Goal: Task Accomplishment & Management: Complete application form

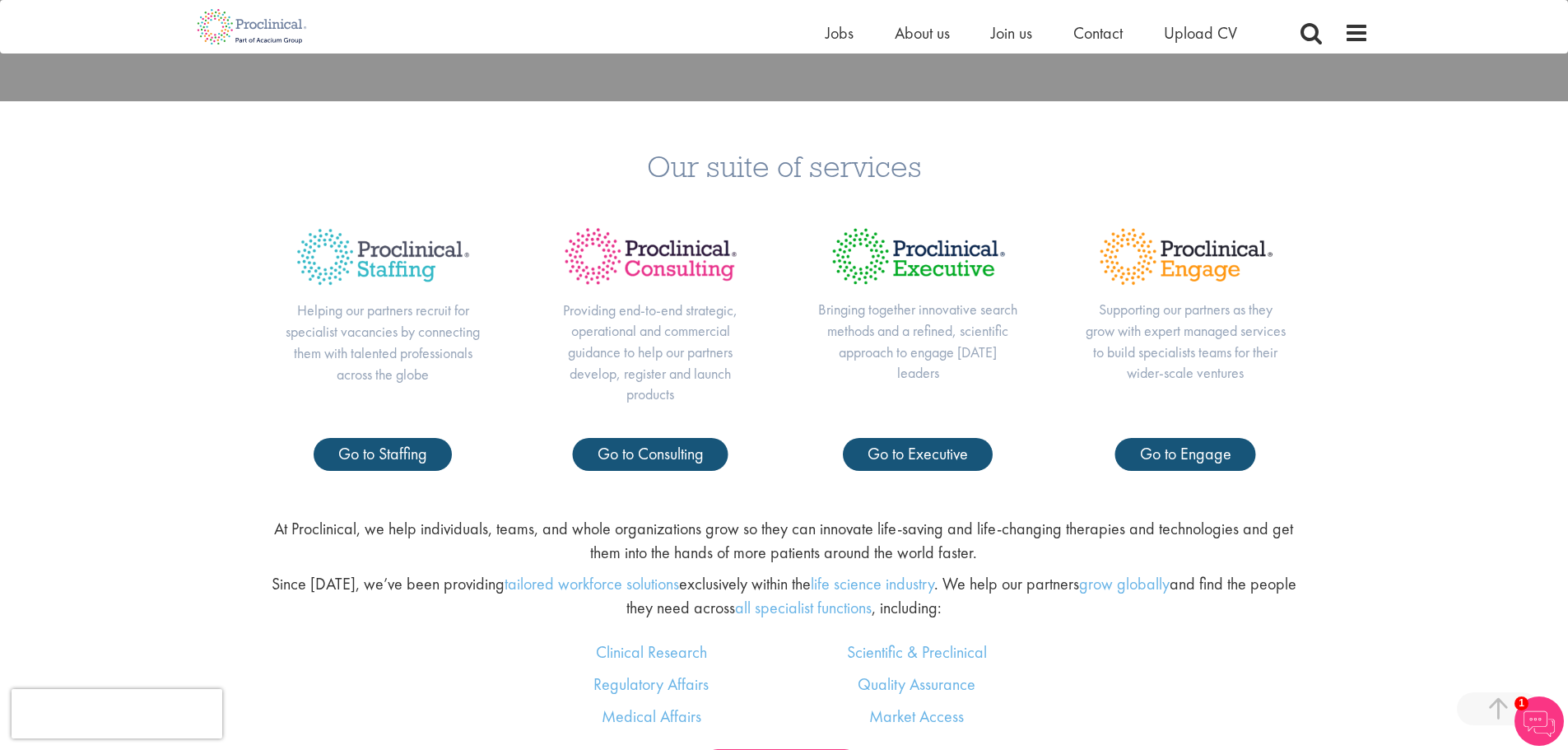
scroll to position [741, 0]
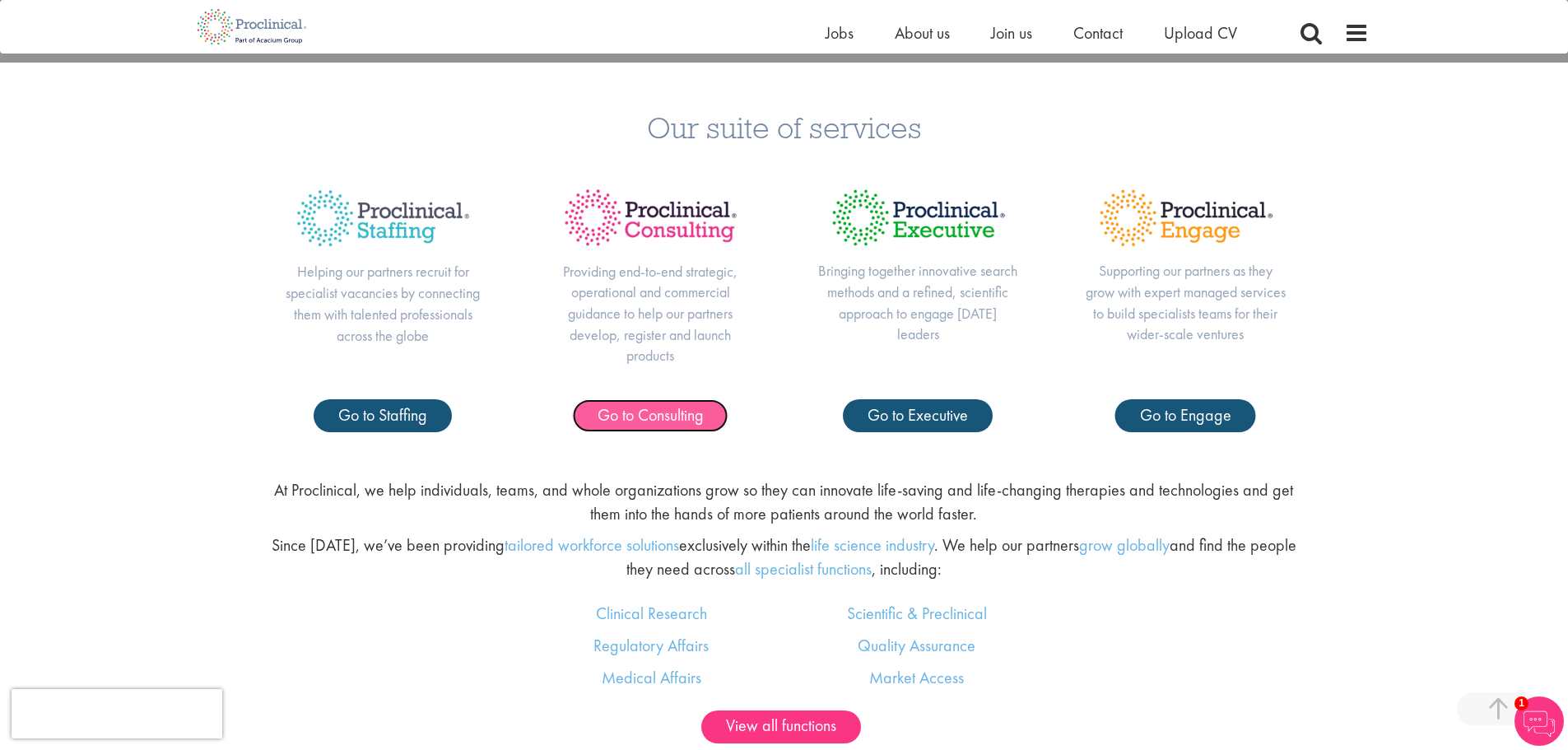
click at [666, 419] on span "Go to Consulting" at bounding box center [650, 414] width 107 height 21
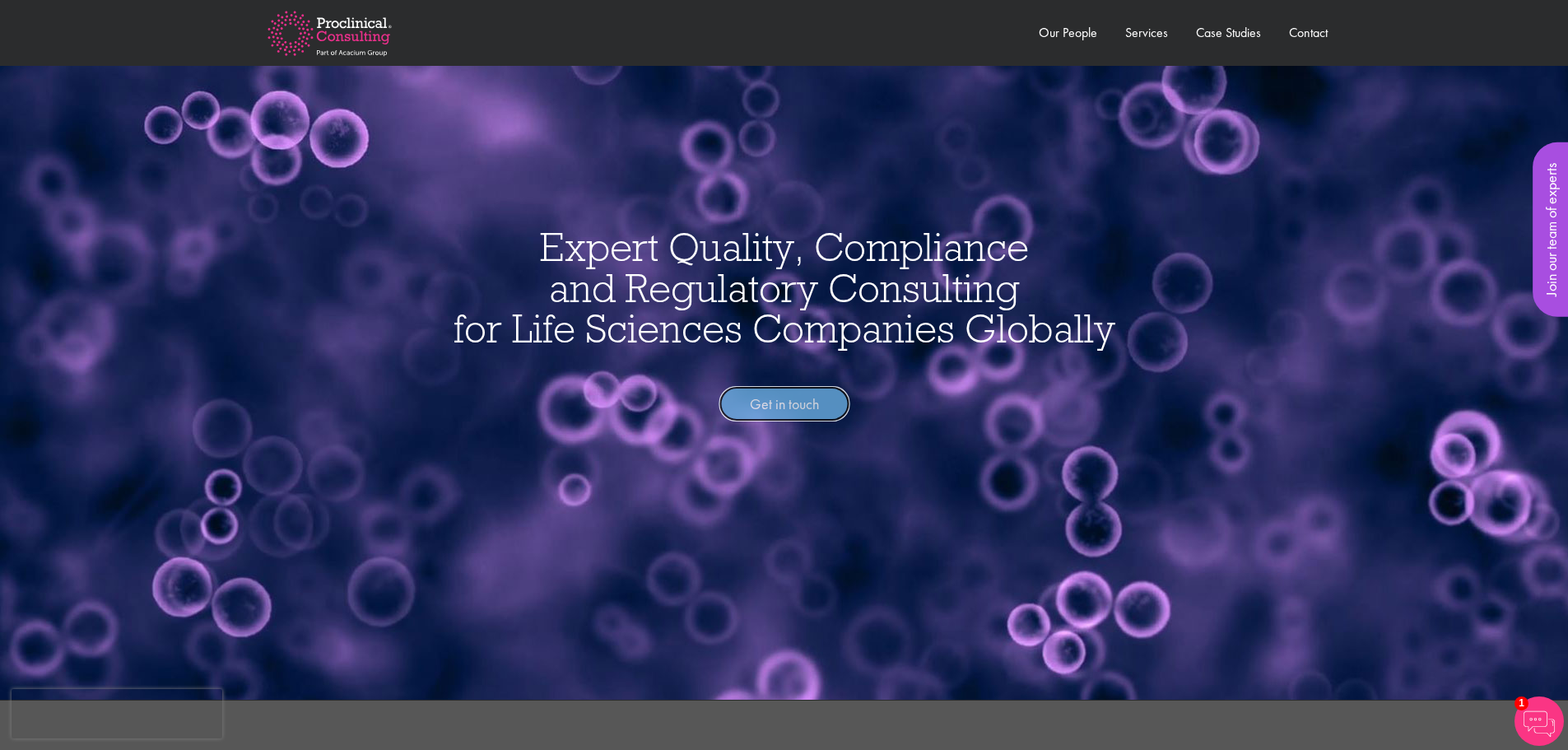
click at [806, 399] on link "Get in touch" at bounding box center [784, 404] width 131 height 36
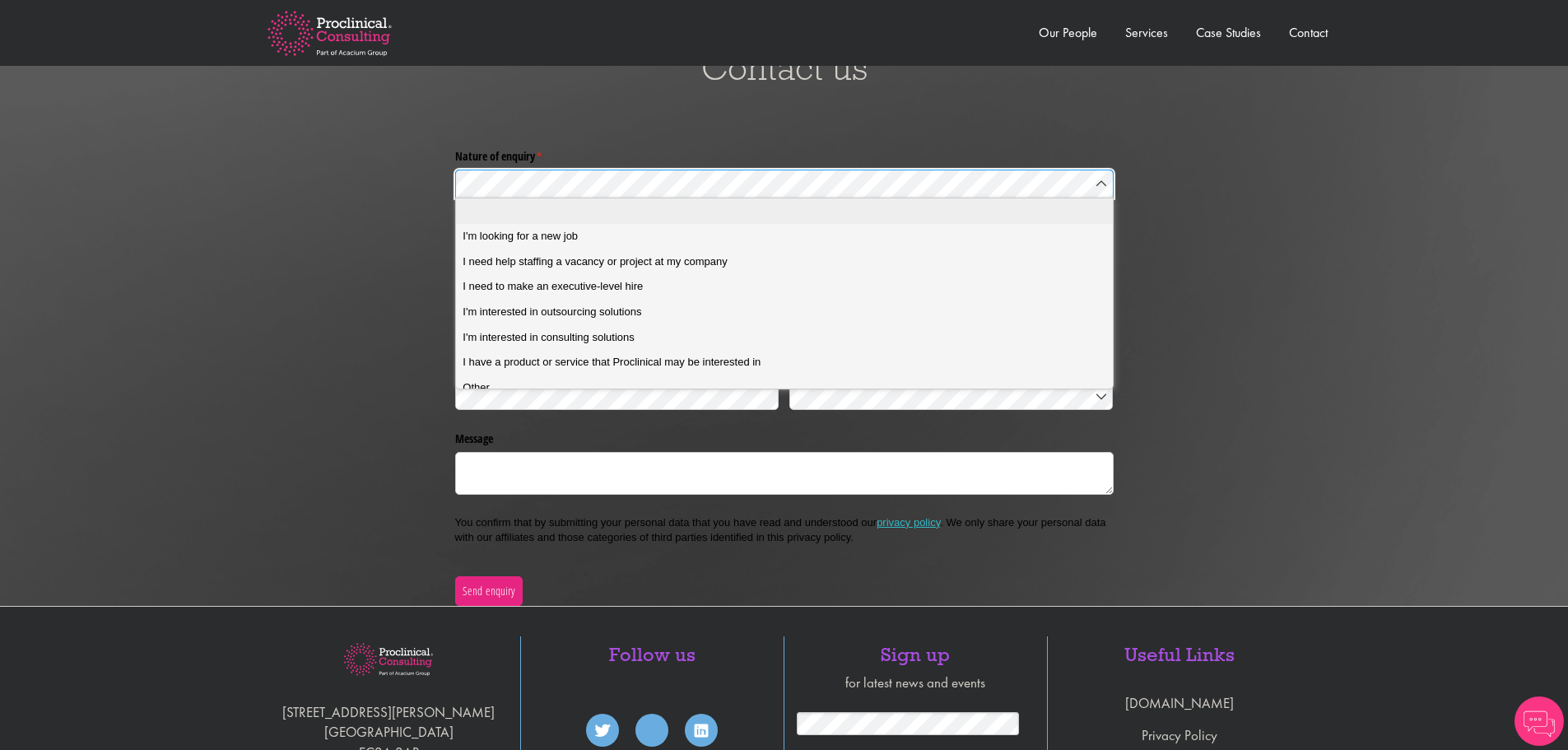
scroll to position [3521, 0]
click at [612, 339] on span "I'm interested in consulting solutions" at bounding box center [548, 337] width 171 height 15
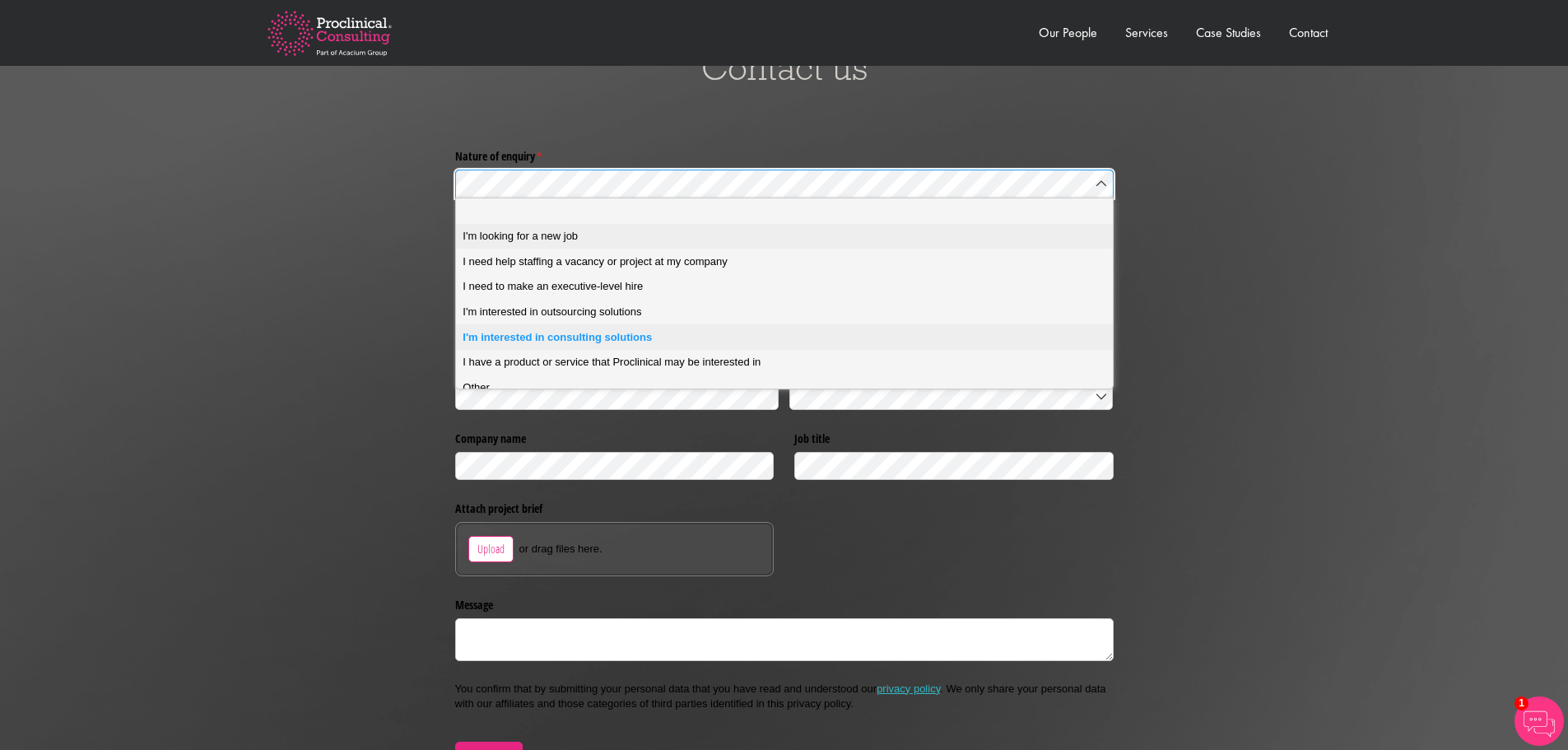
click at [533, 234] on span "I'm looking for a new job" at bounding box center [520, 236] width 116 height 15
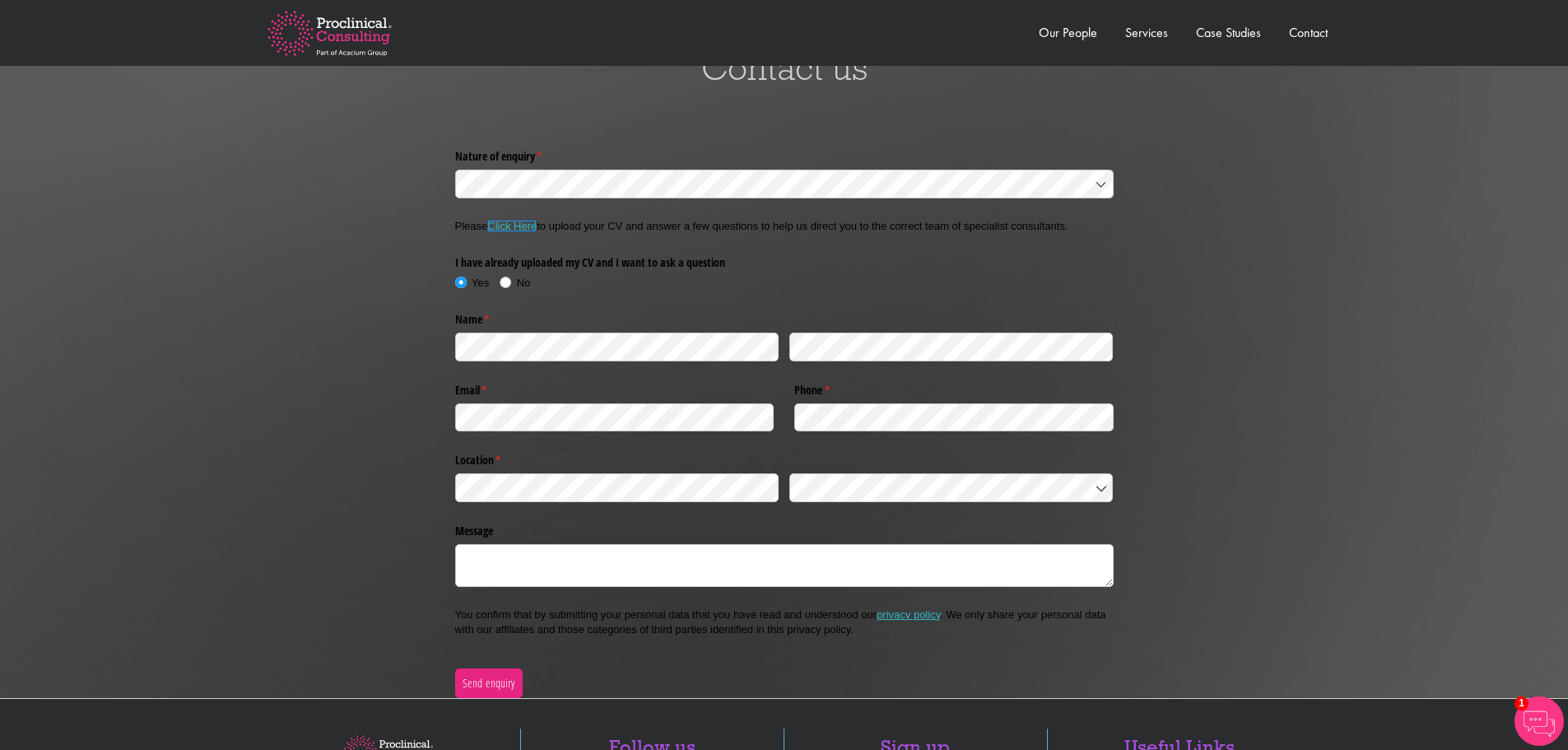
click at [522, 227] on link "Click Here" at bounding box center [512, 225] width 50 height 12
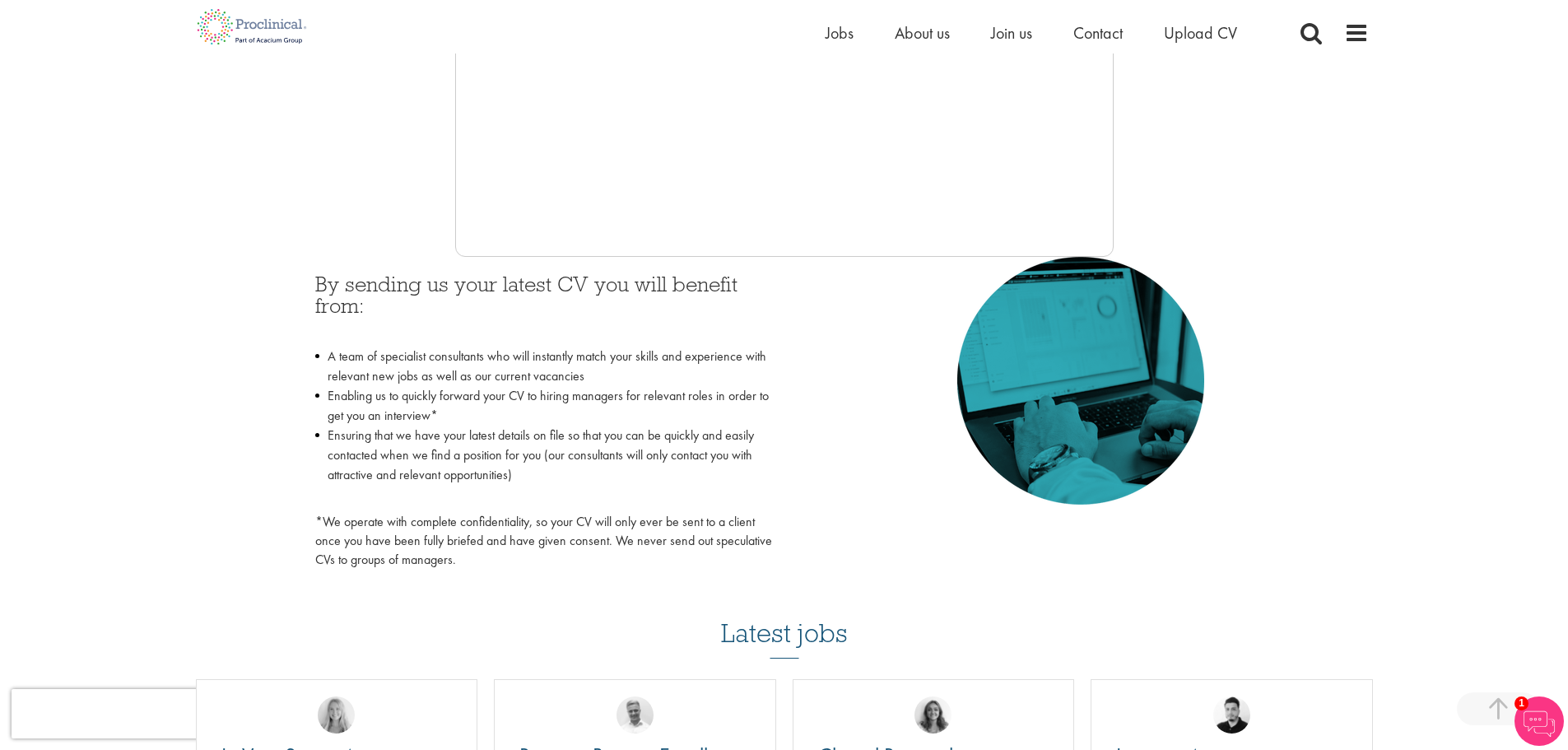
scroll to position [576, 0]
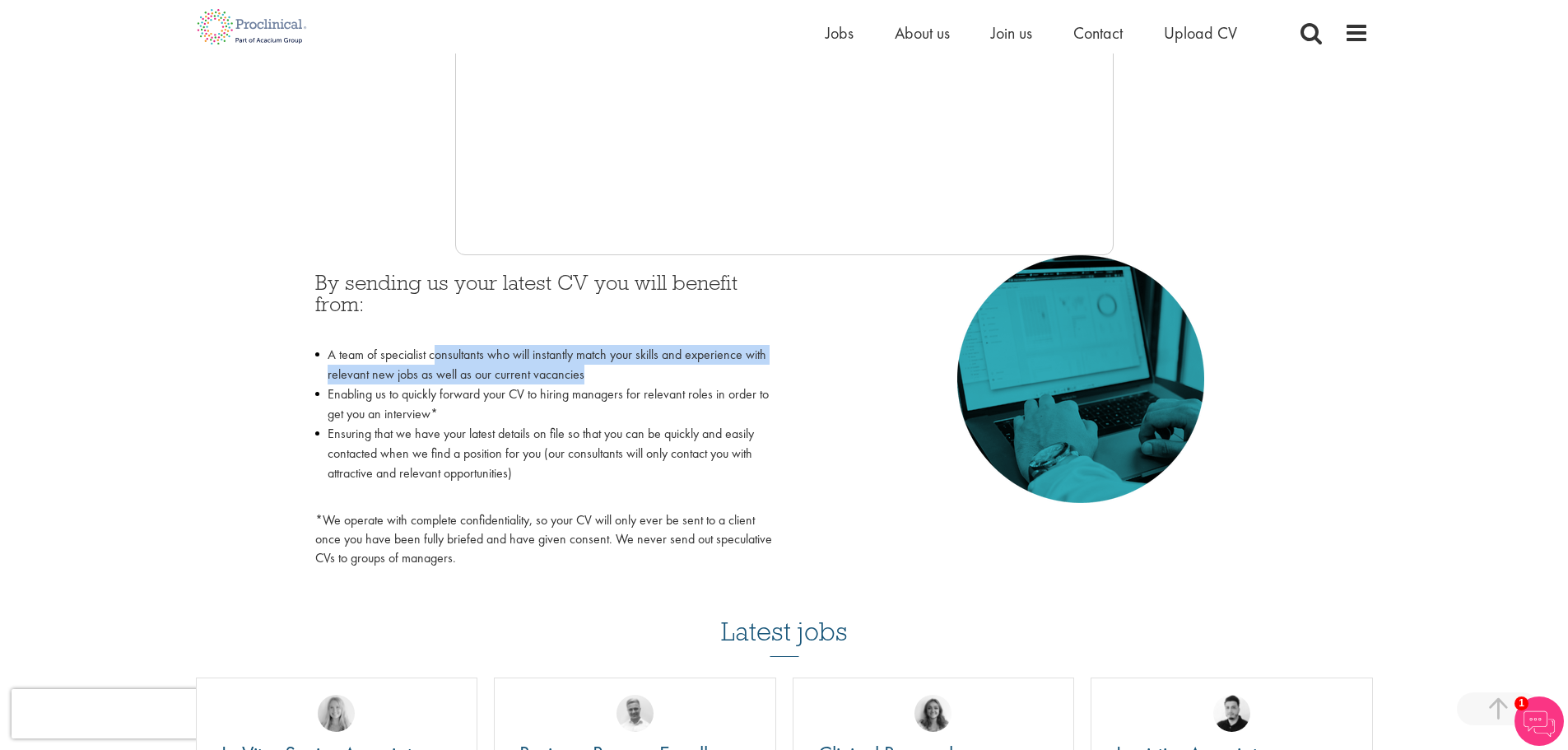
drag, startPoint x: 437, startPoint y: 360, endPoint x: 711, endPoint y: 365, distance: 274.0
click at [711, 365] on li "A team of specialist consultants who will instantly match your skills and exper…" at bounding box center [543, 365] width 457 height 40
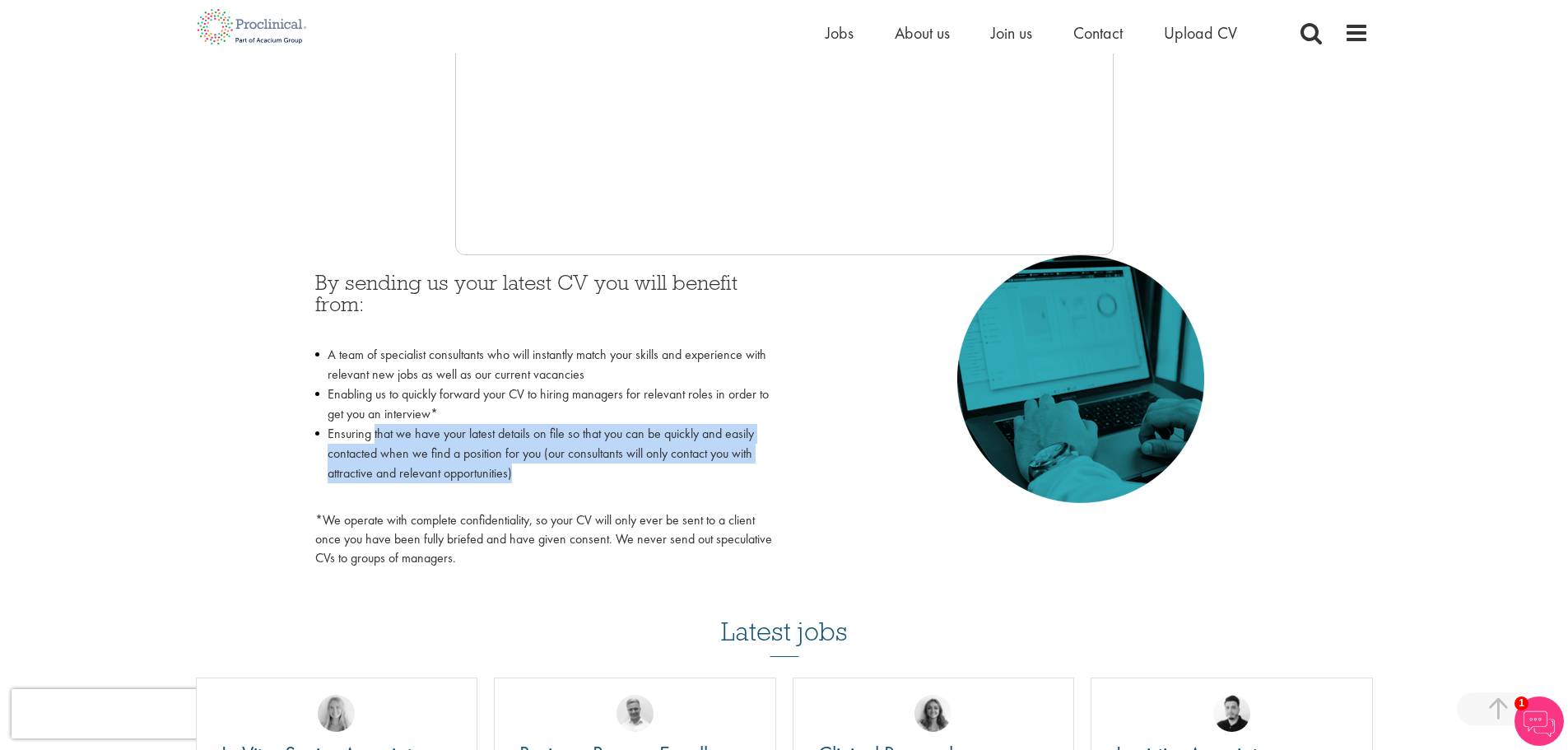
drag, startPoint x: 374, startPoint y: 431, endPoint x: 777, endPoint y: 473, distance: 405.2
click at [777, 473] on div "By sending us your latest CV you will benefit from: A team of specialist consul…" at bounding box center [543, 416] width 481 height 321
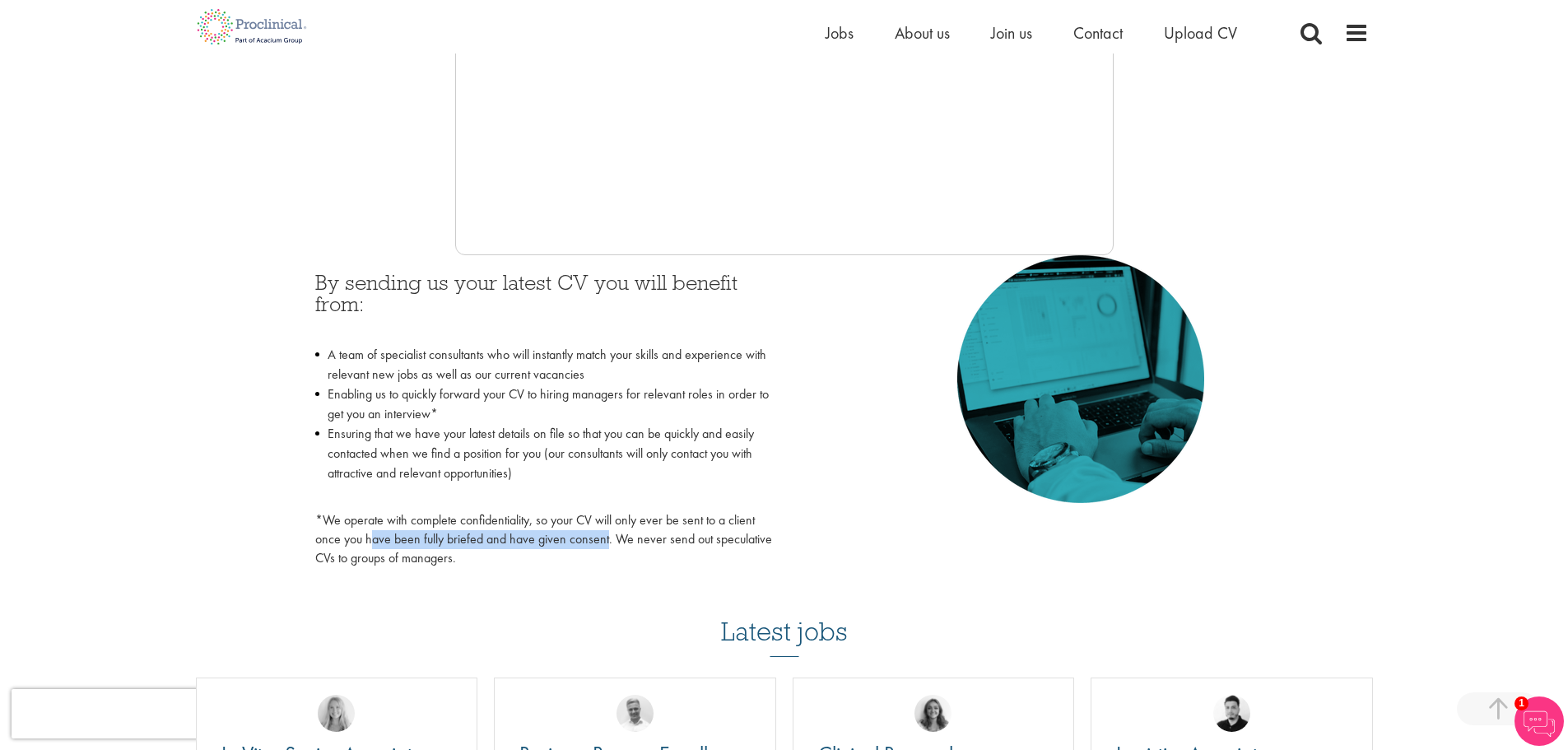
drag, startPoint x: 371, startPoint y: 542, endPoint x: 606, endPoint y: 534, distance: 235.1
click at [606, 534] on p "*We operate with complete confidentiality, so your CV will only ever be sent to…" at bounding box center [543, 540] width 457 height 57
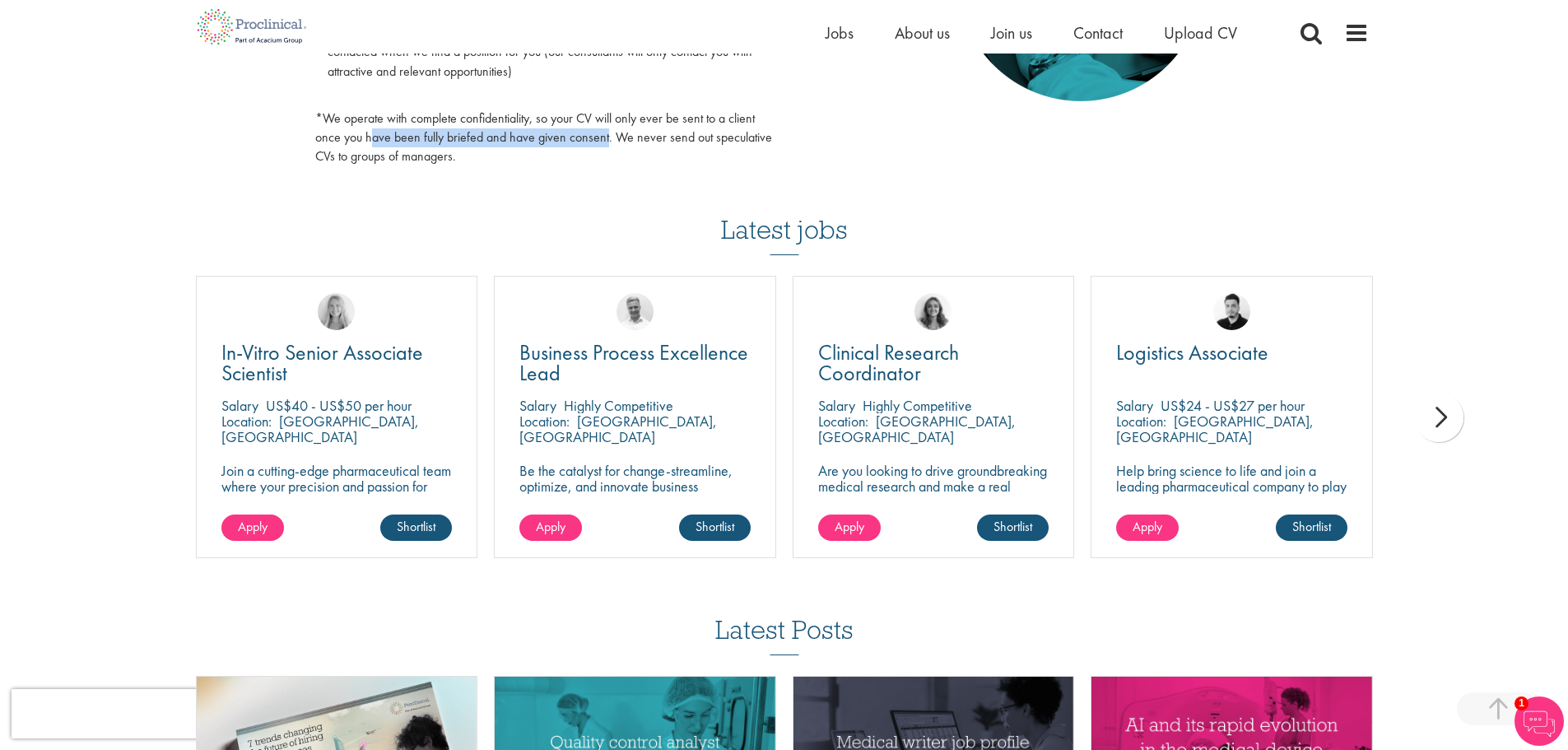
scroll to position [988, 0]
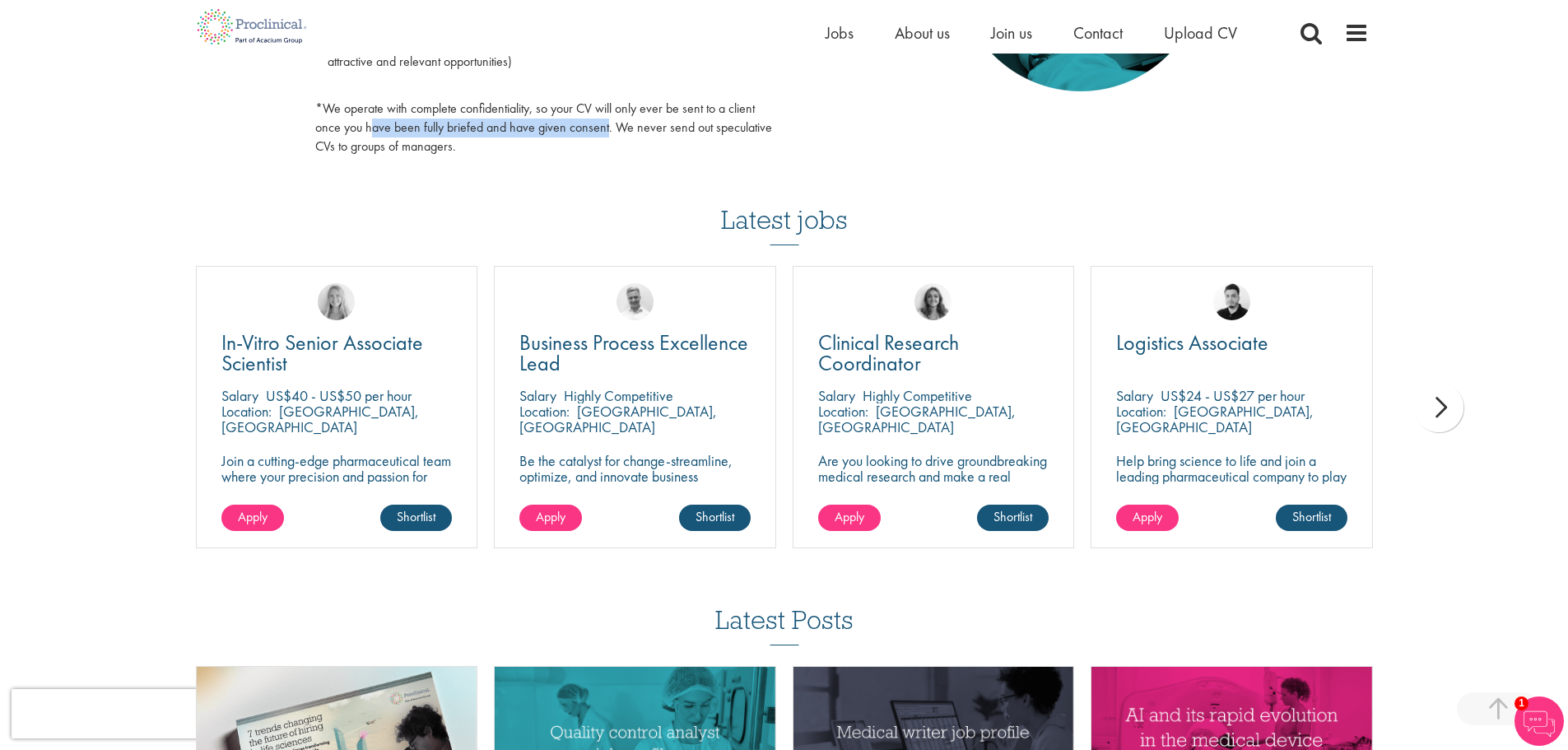
click at [1439, 404] on div "next" at bounding box center [1439, 408] width 50 height 50
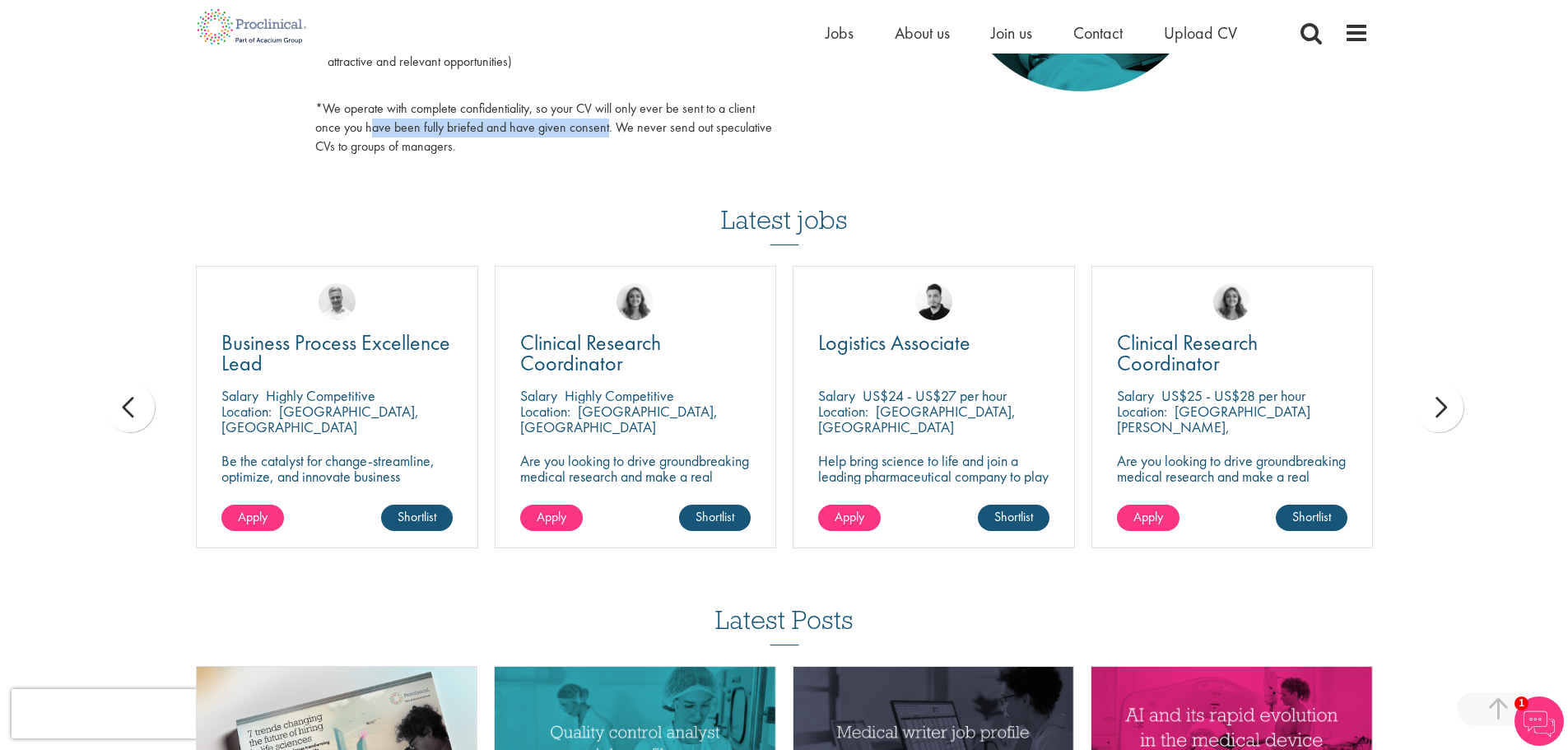
click at [1436, 403] on div "next" at bounding box center [1439, 408] width 50 height 50
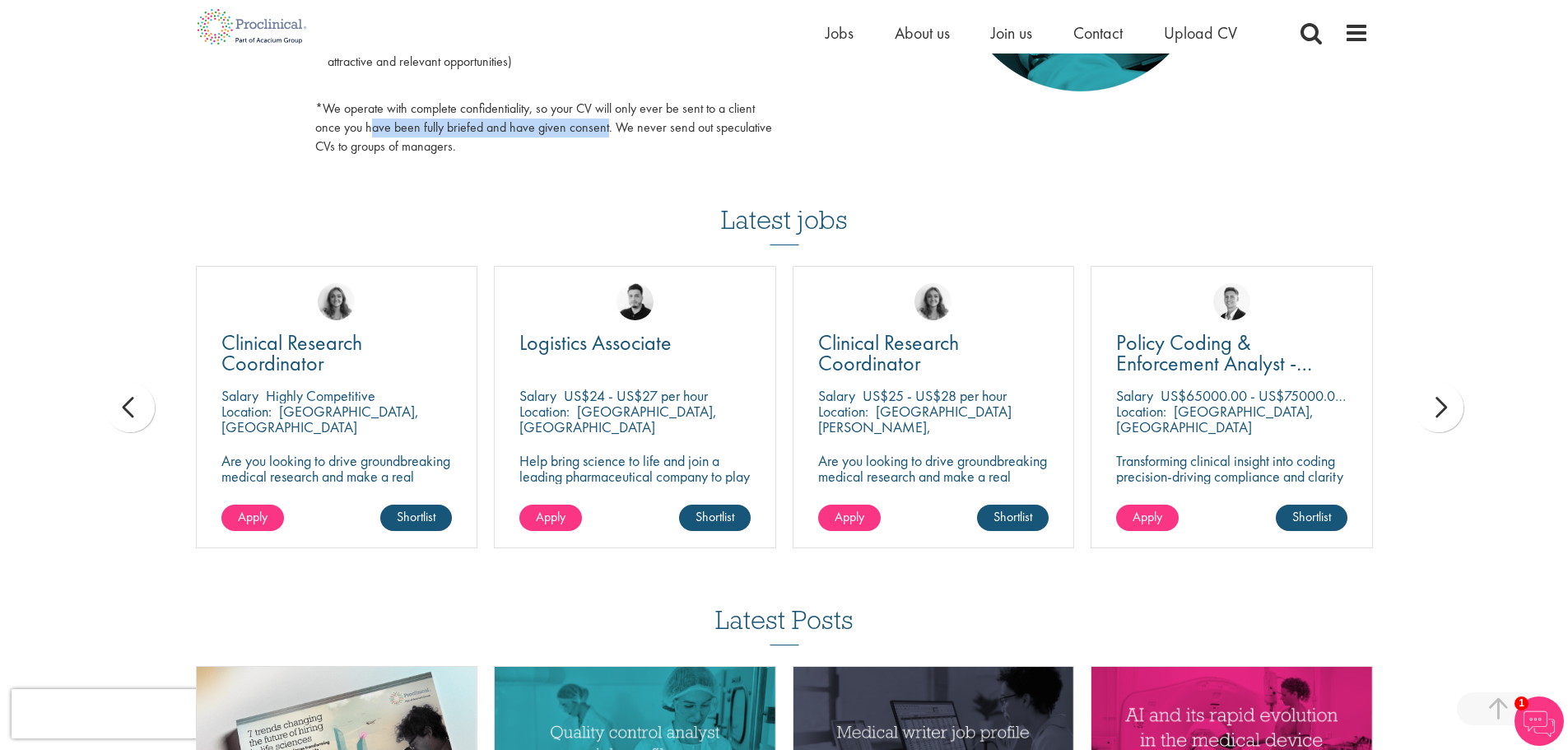
click at [1436, 403] on div "next" at bounding box center [1439, 408] width 50 height 50
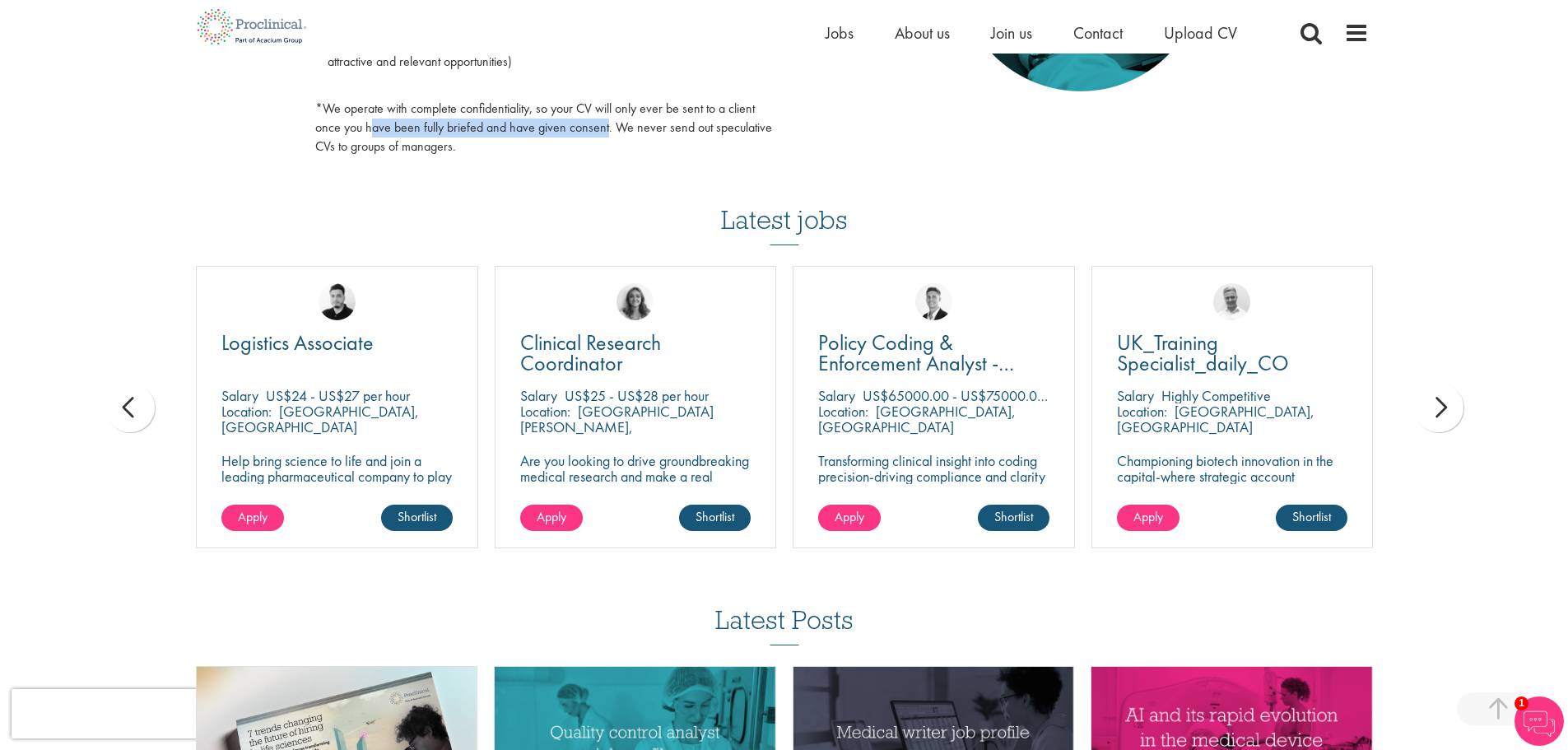
click at [1436, 403] on div "next" at bounding box center [1439, 408] width 50 height 50
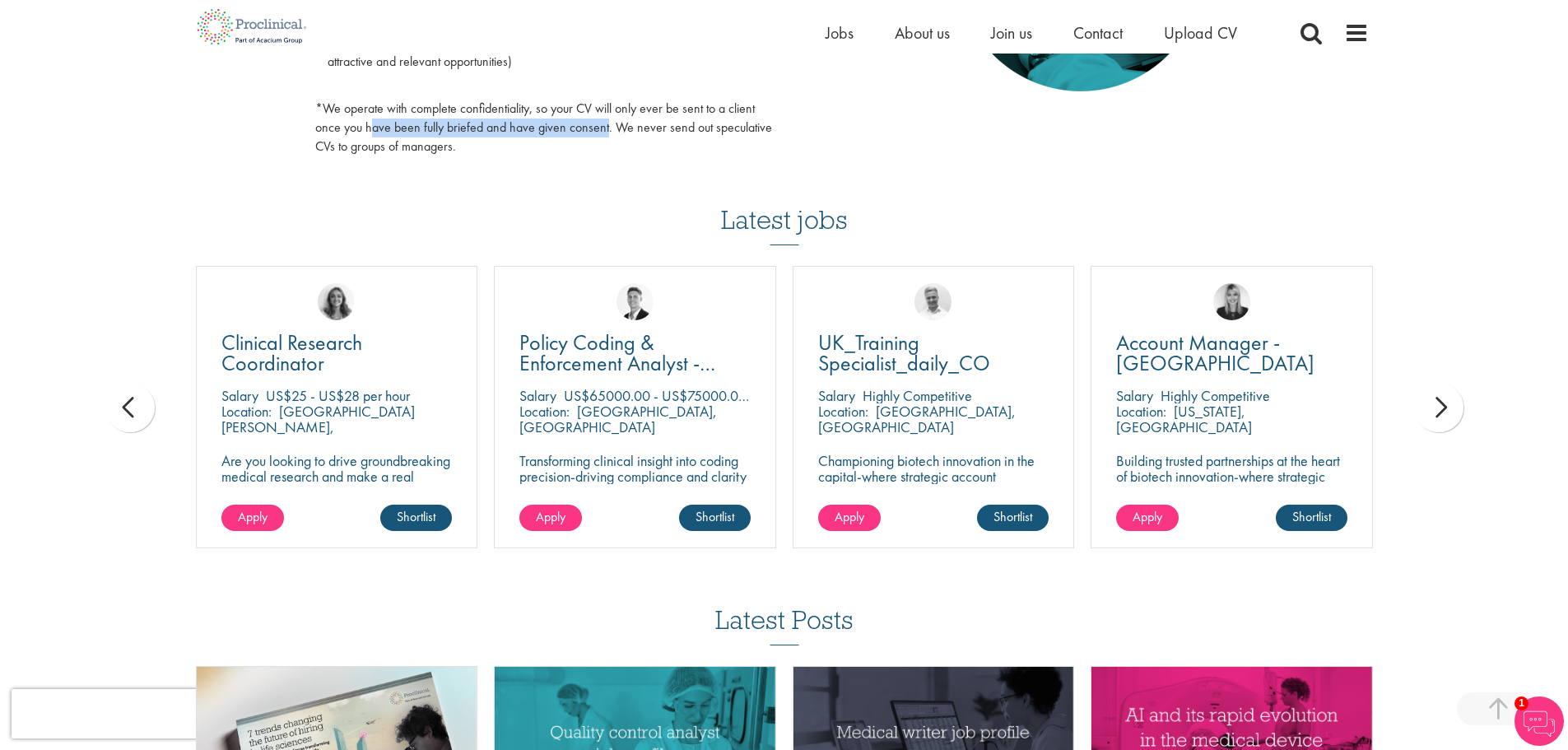
click at [1436, 403] on div "next" at bounding box center [1439, 408] width 50 height 50
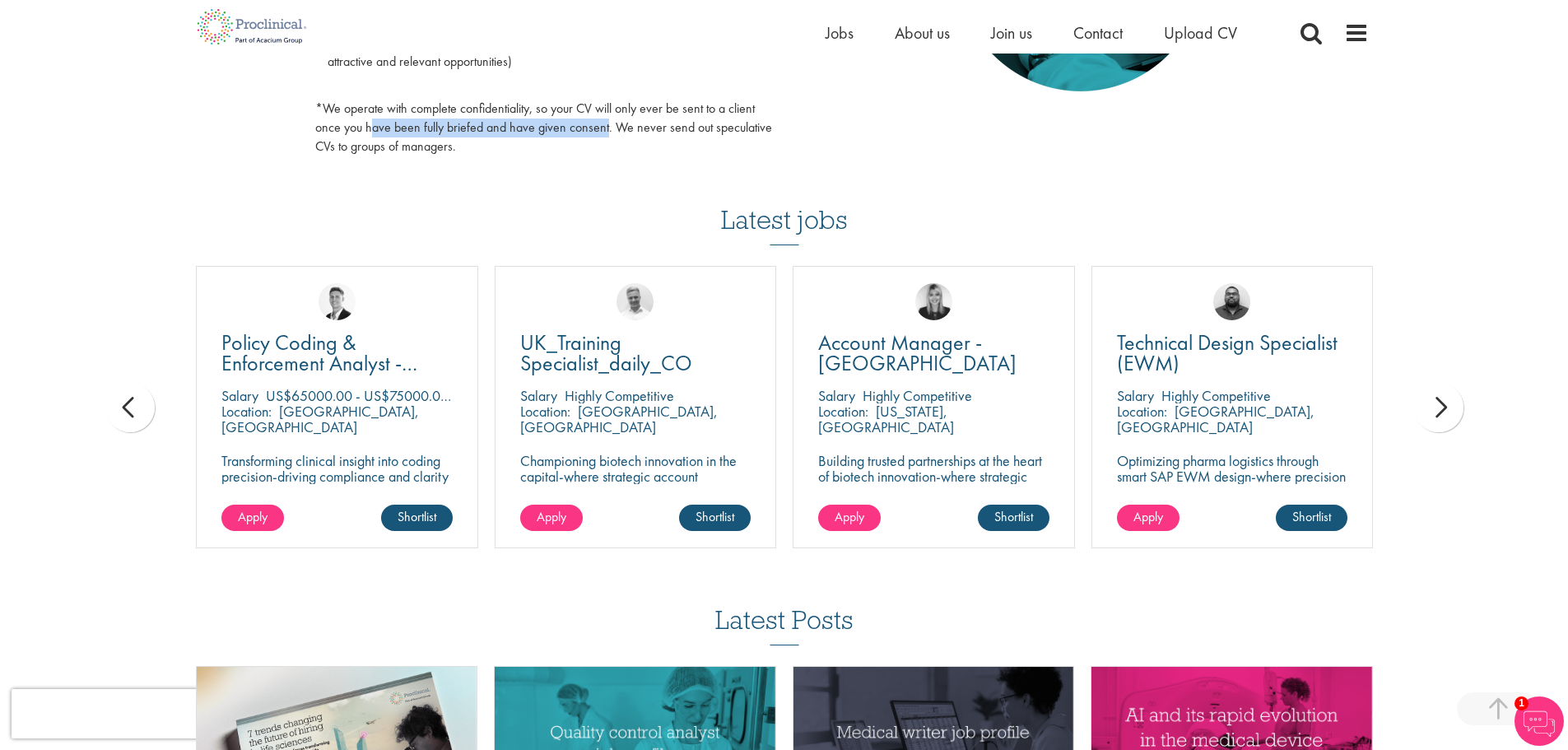
click at [1436, 403] on div "next" at bounding box center [1439, 408] width 50 height 50
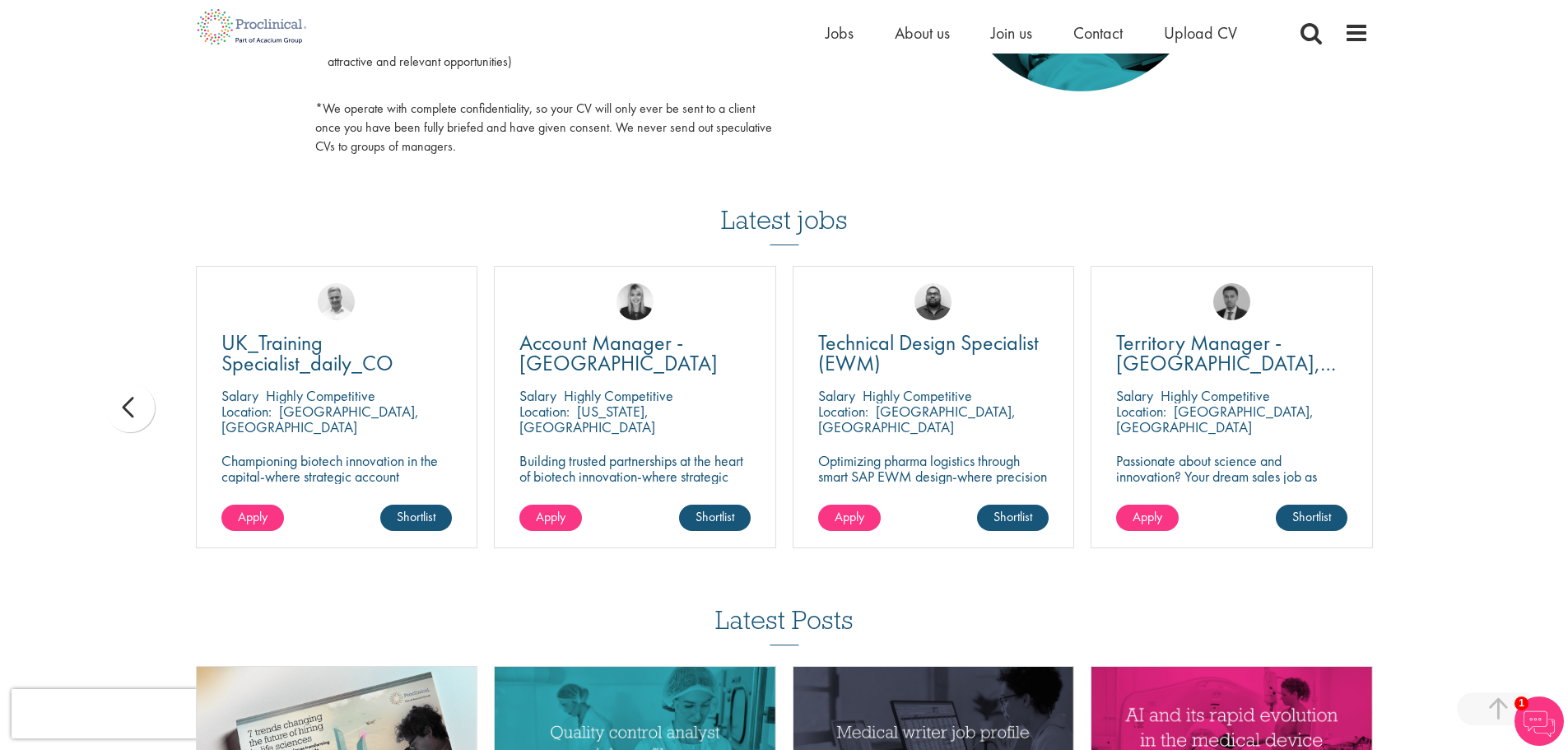
click at [1436, 403] on div "You are here: Home > Upload CV Upload CV Start getting matched with new jobs as…" at bounding box center [784, 12] width 1568 height 2001
click at [126, 412] on div "prev" at bounding box center [131, 408] width 50 height 50
click at [127, 411] on div "prev" at bounding box center [131, 408] width 50 height 50
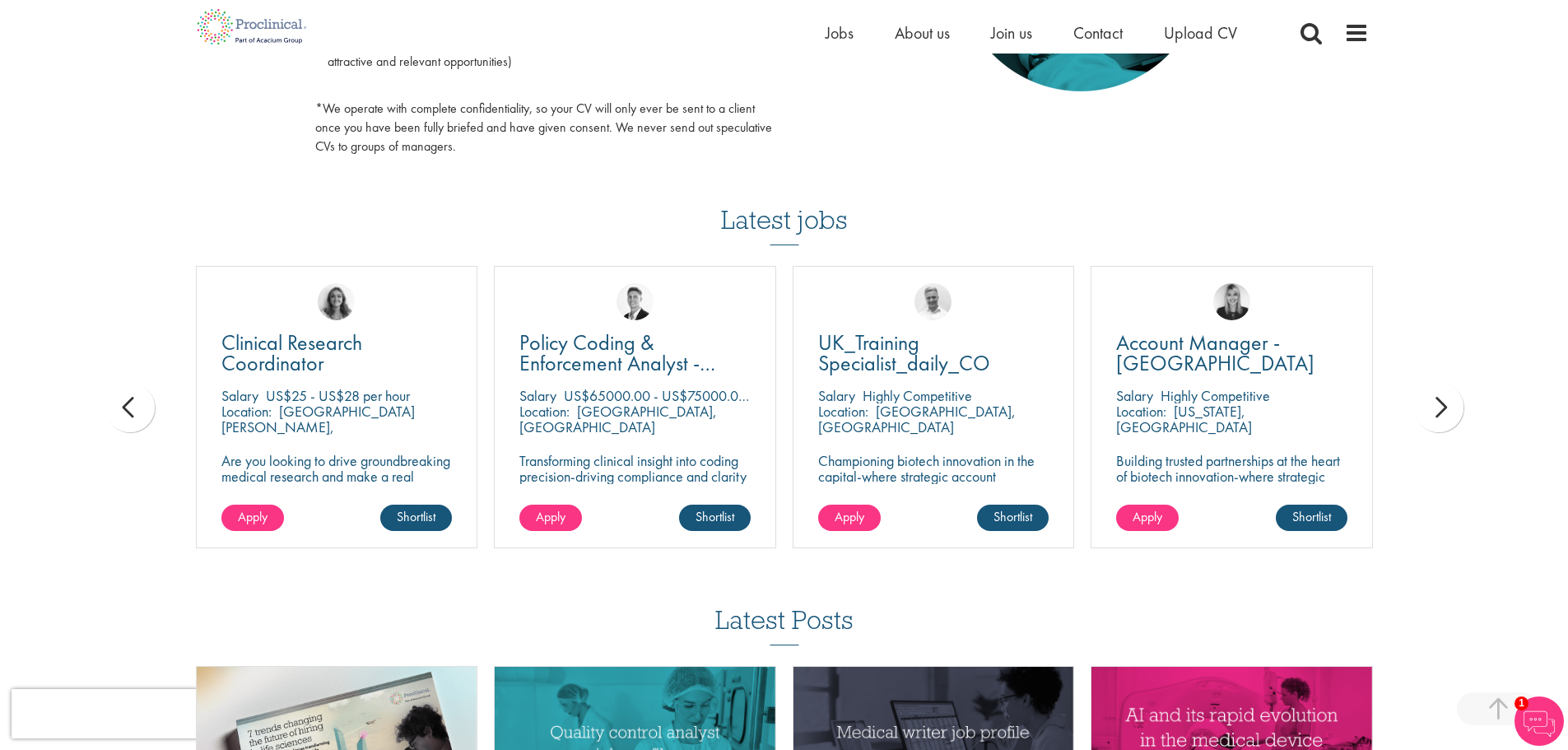
click at [127, 411] on div "prev" at bounding box center [131, 408] width 50 height 50
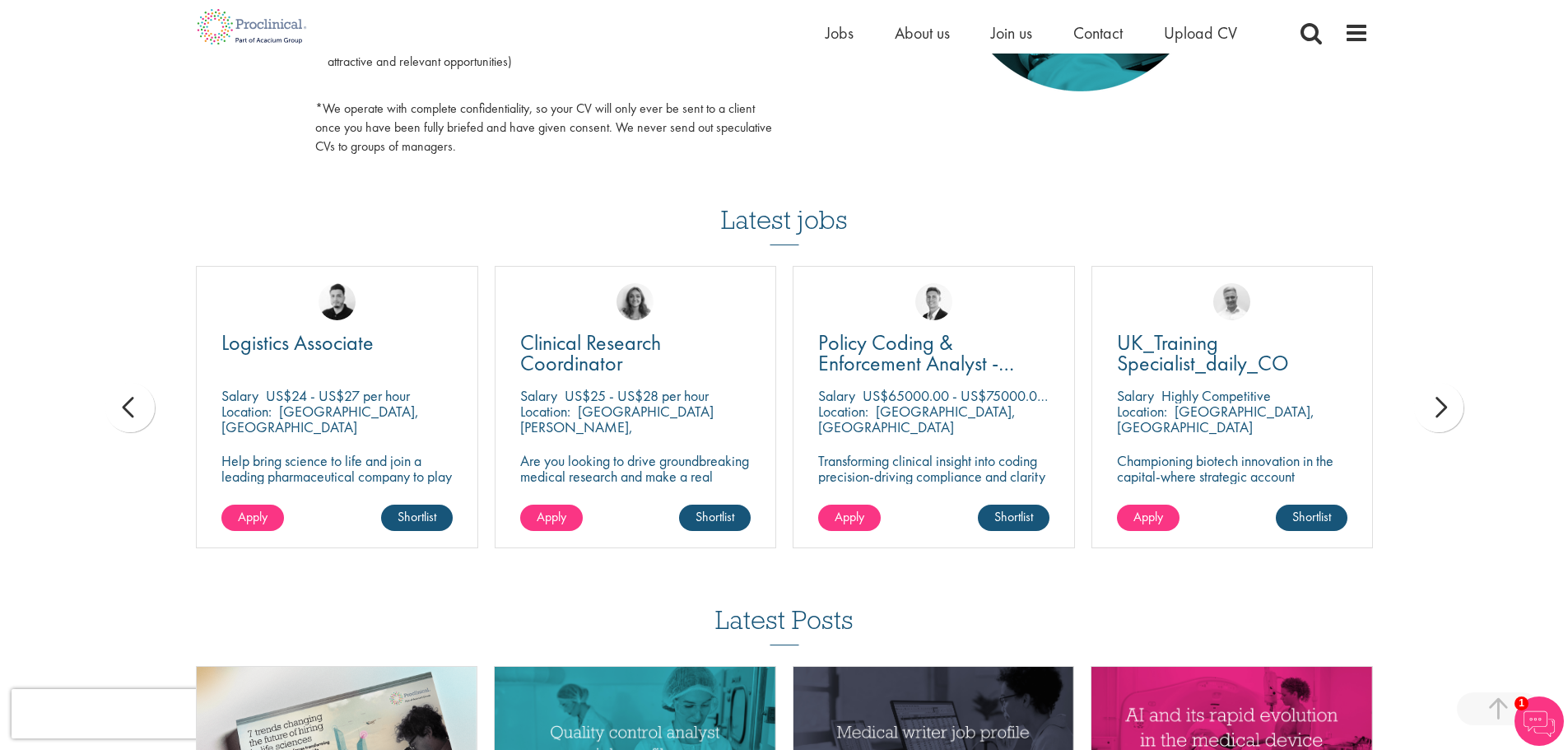
click at [127, 410] on div "prev" at bounding box center [131, 408] width 50 height 50
click at [126, 410] on div "prev" at bounding box center [131, 408] width 50 height 50
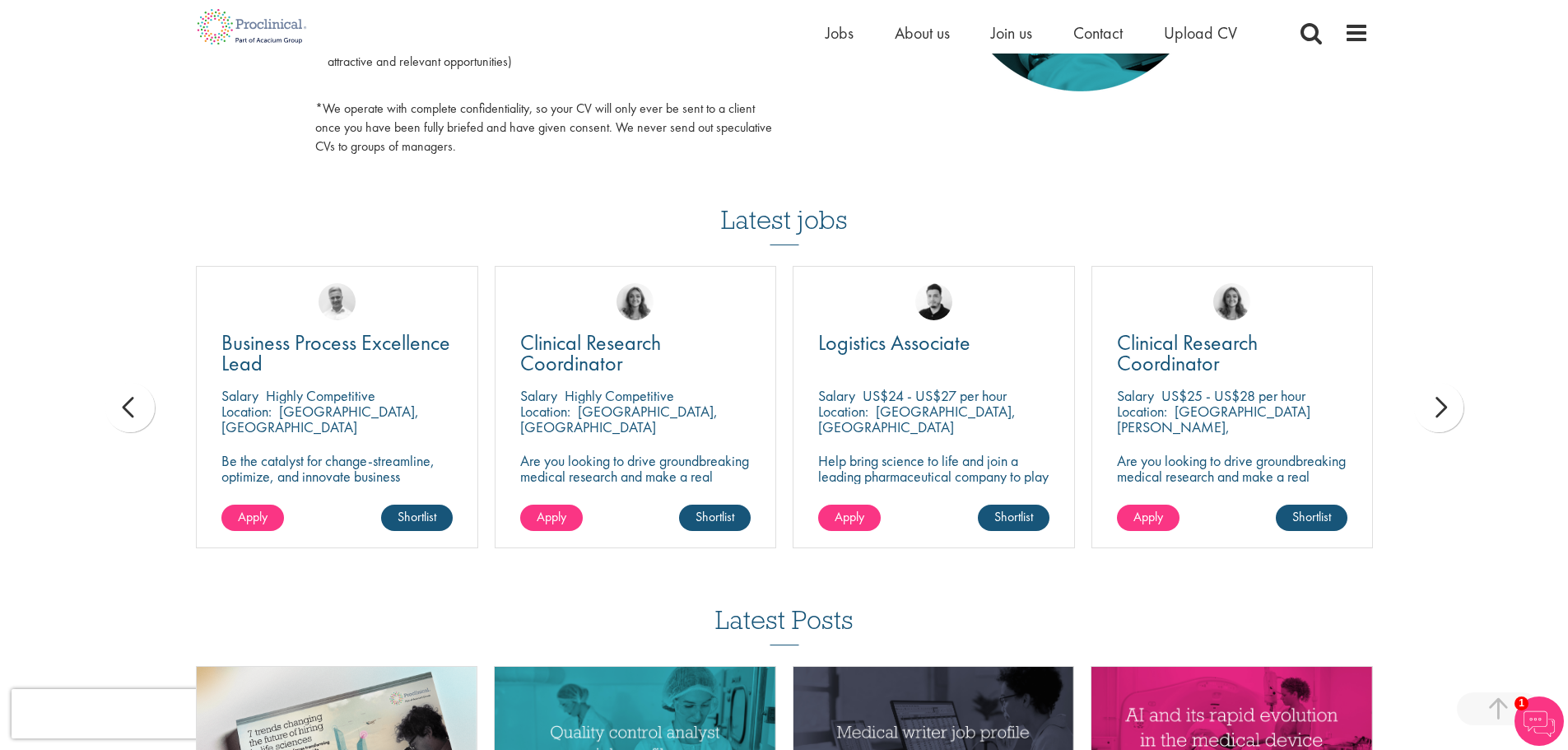
click at [126, 410] on div "prev" at bounding box center [131, 408] width 50 height 50
click at [126, 410] on div "You are here: Home > Upload CV Upload CV Start getting matched with new jobs as…" at bounding box center [784, 12] width 1568 height 2001
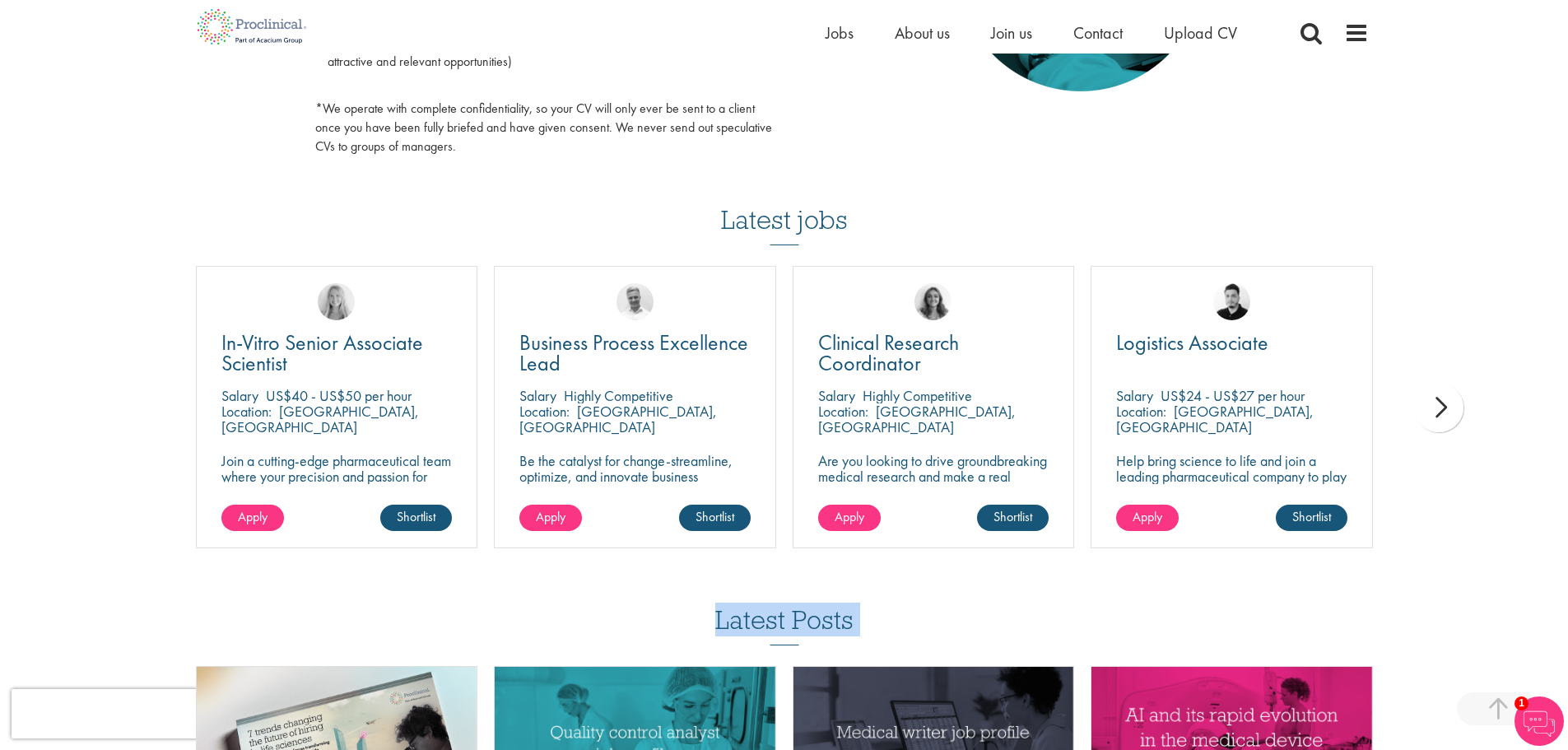
click at [126, 410] on div "You are here: Home > Upload CV Upload CV Start getting matched with new jobs as…" at bounding box center [784, 12] width 1568 height 2001
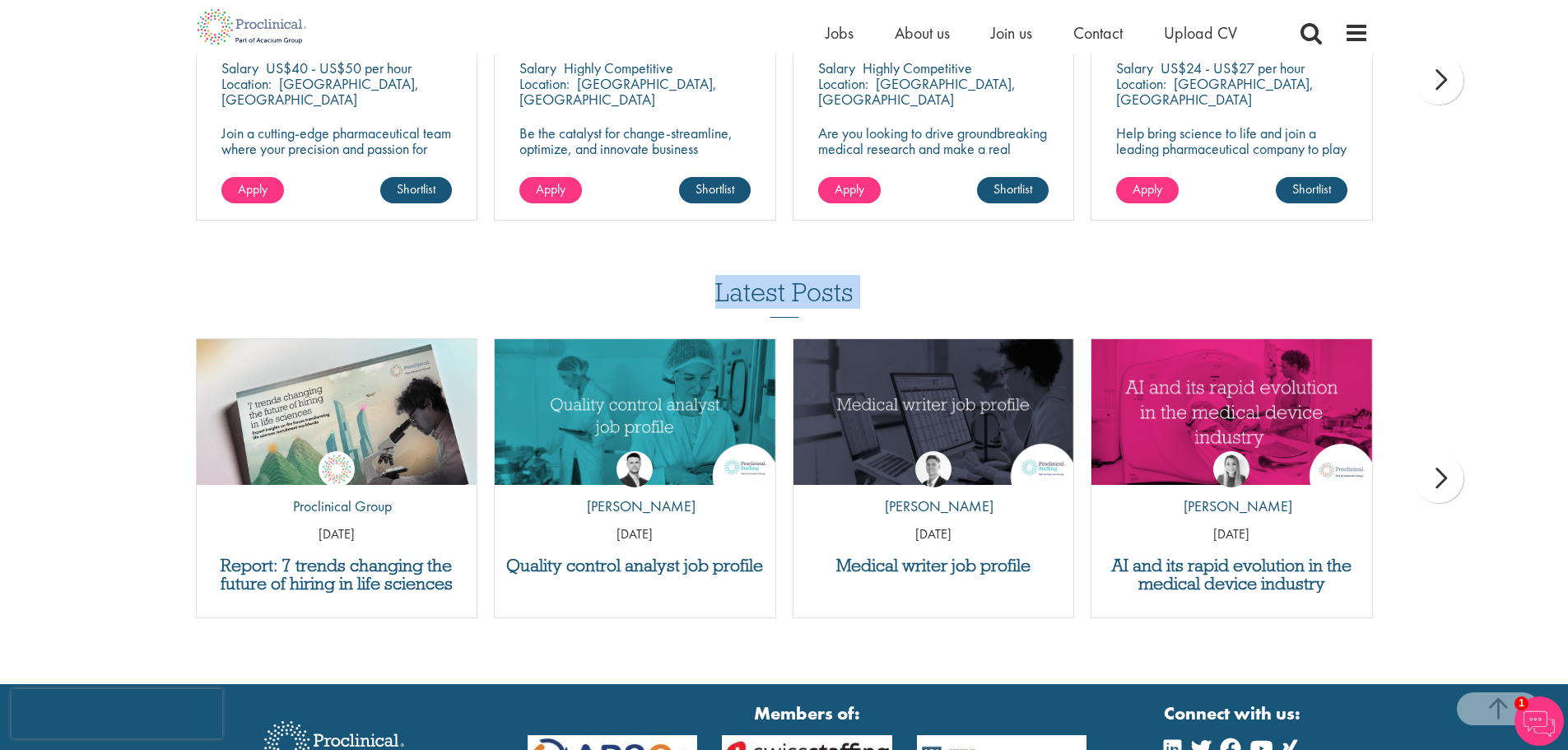
scroll to position [1317, 0]
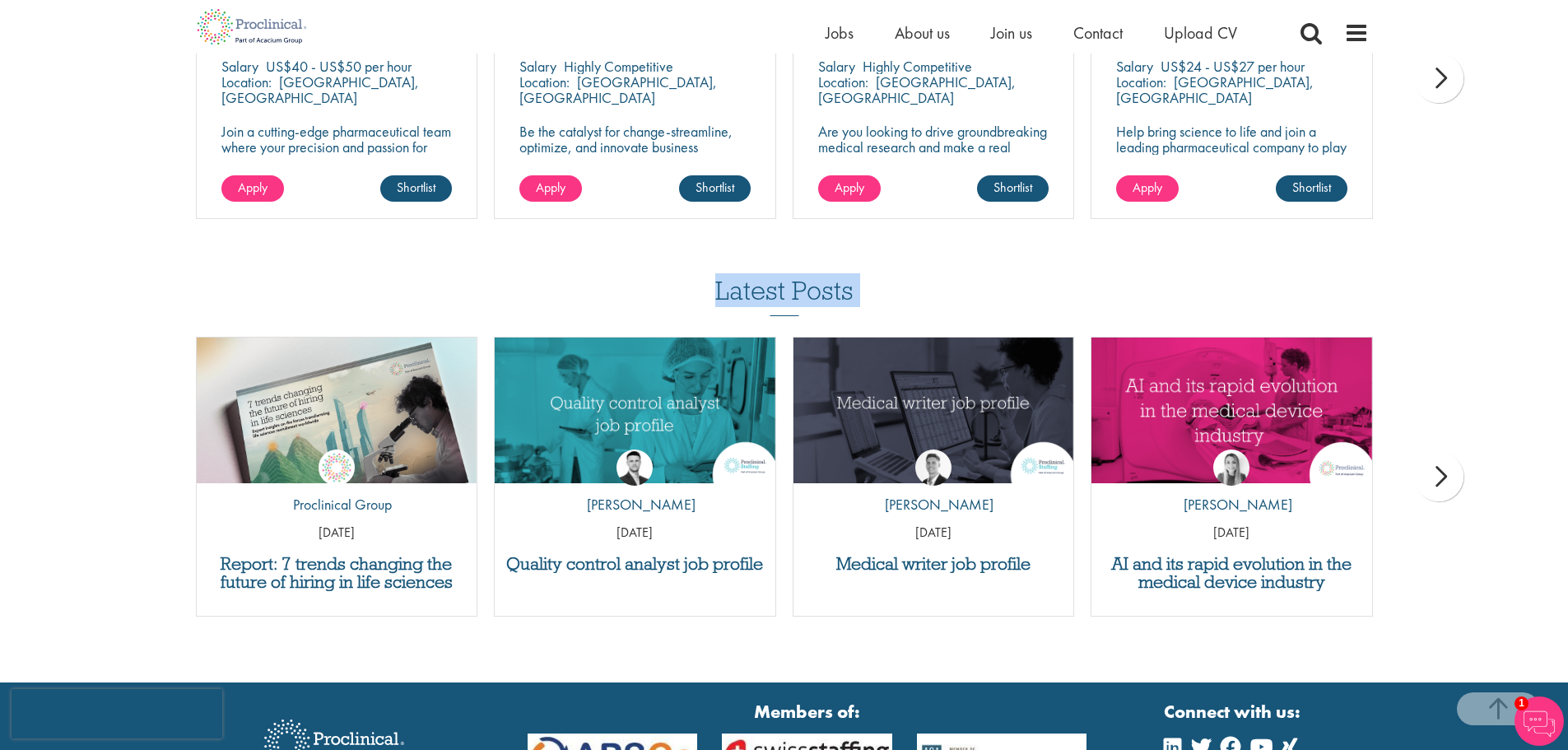
click at [1443, 478] on div "next" at bounding box center [1439, 477] width 50 height 50
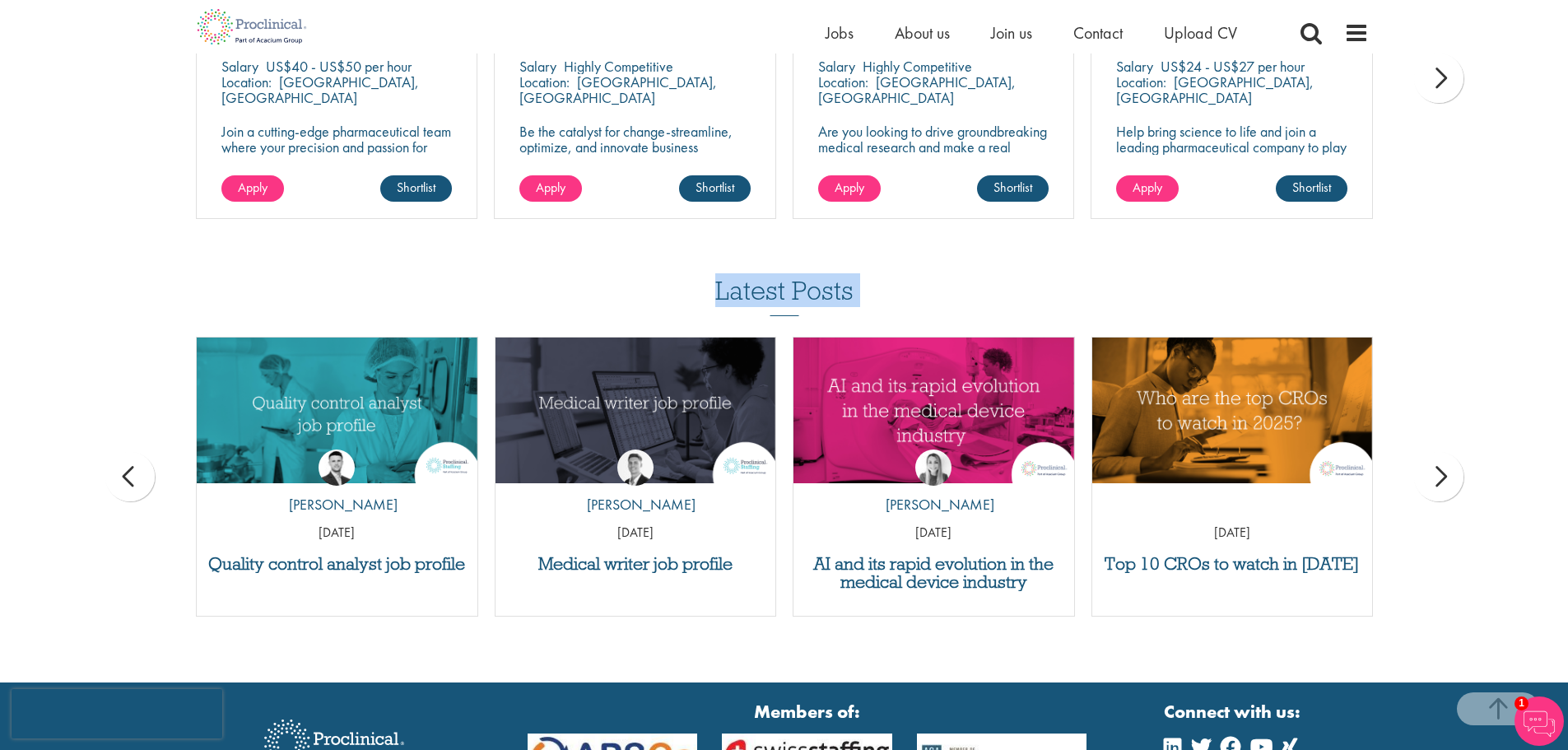
click at [1443, 478] on div "next" at bounding box center [1439, 477] width 50 height 50
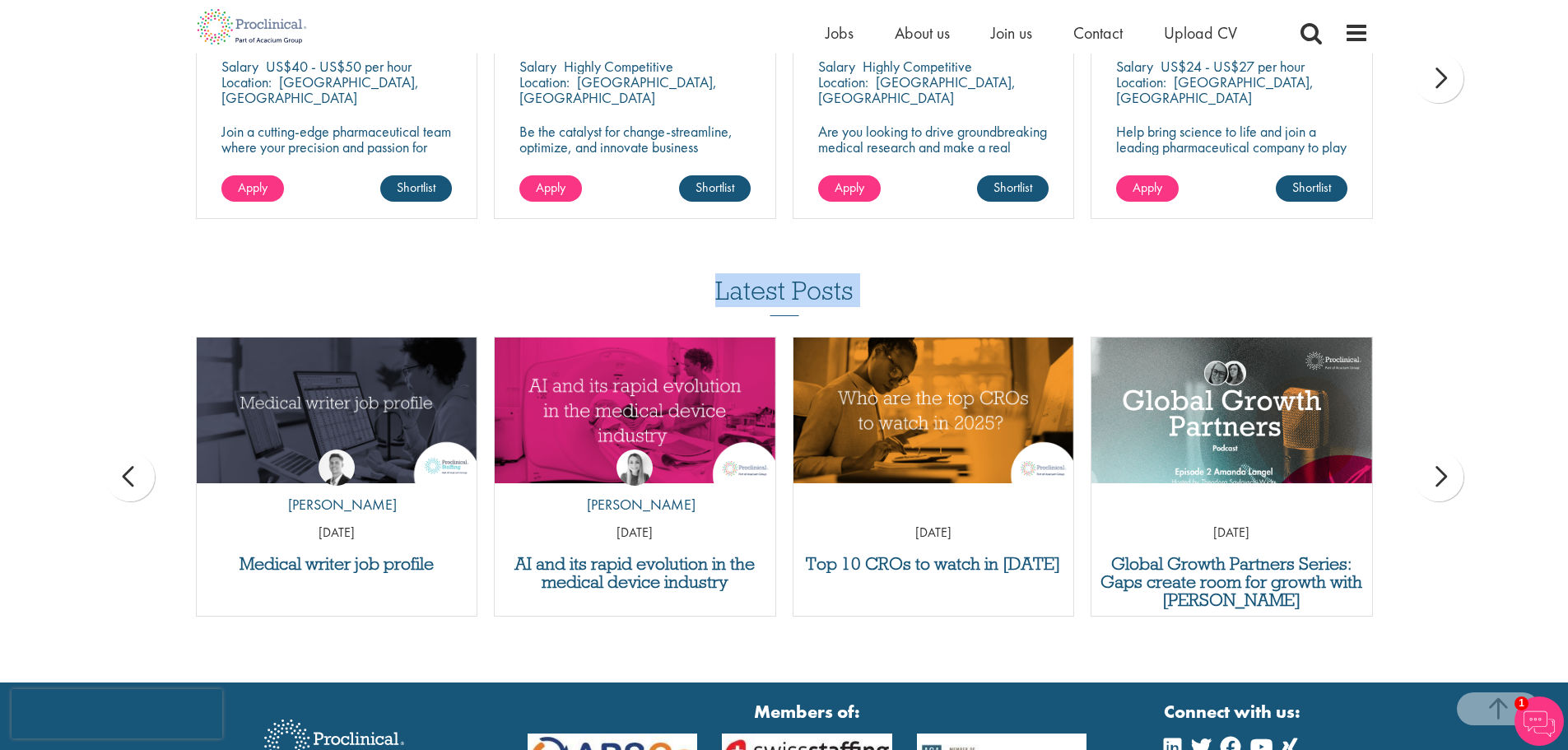
click at [1443, 478] on div "next" at bounding box center [1439, 477] width 50 height 50
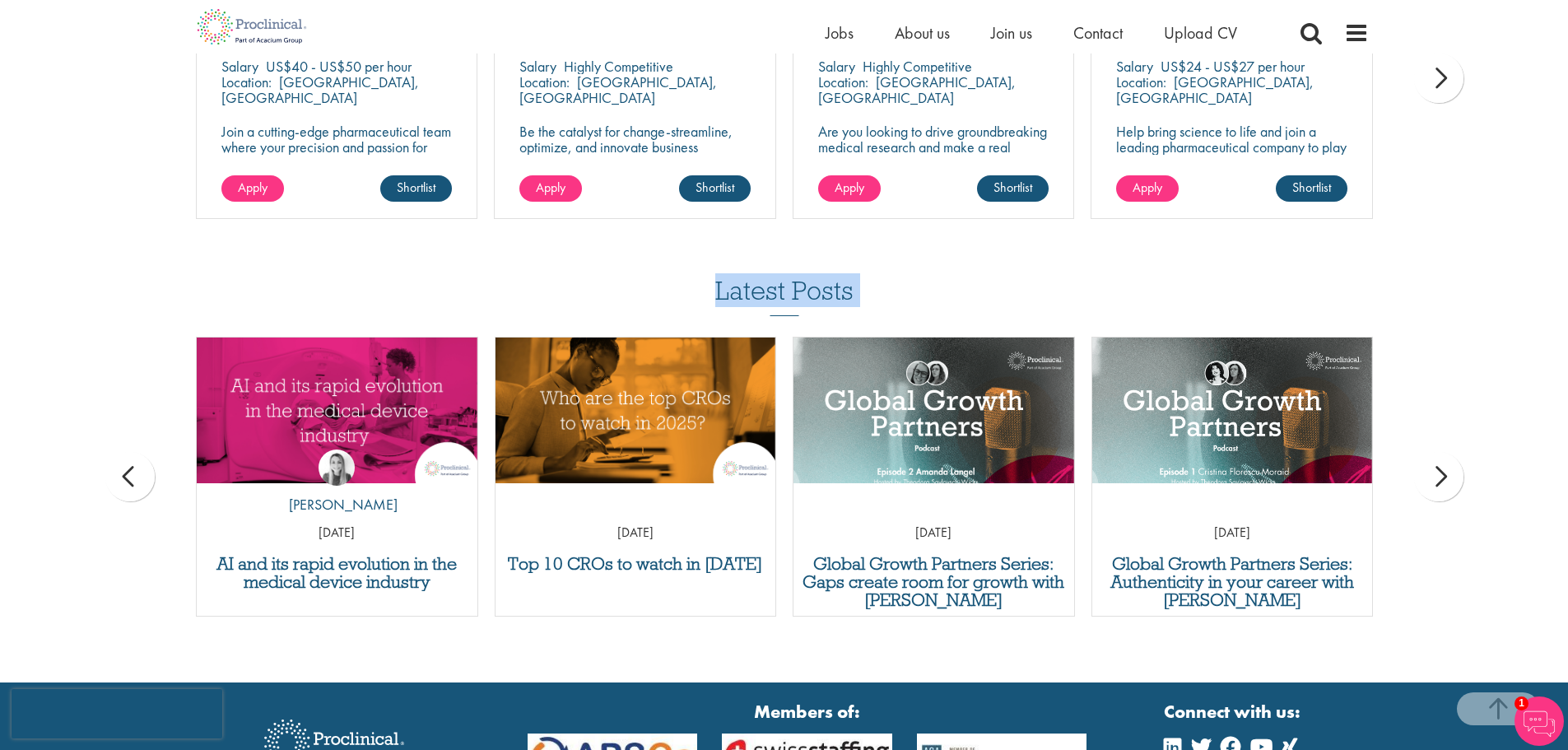
click at [1443, 478] on div "next" at bounding box center [1439, 477] width 50 height 50
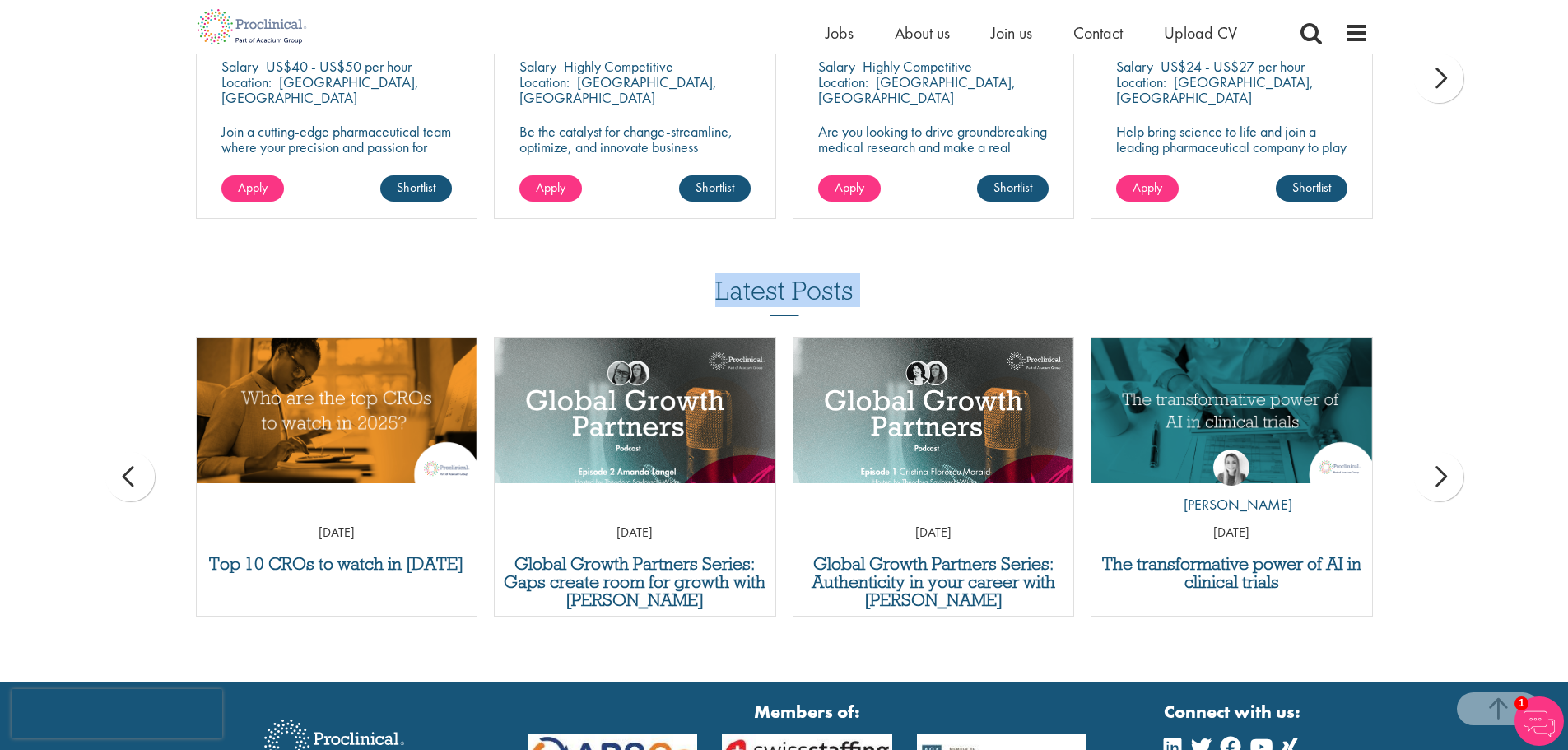
click at [1443, 478] on div "next" at bounding box center [1439, 477] width 50 height 50
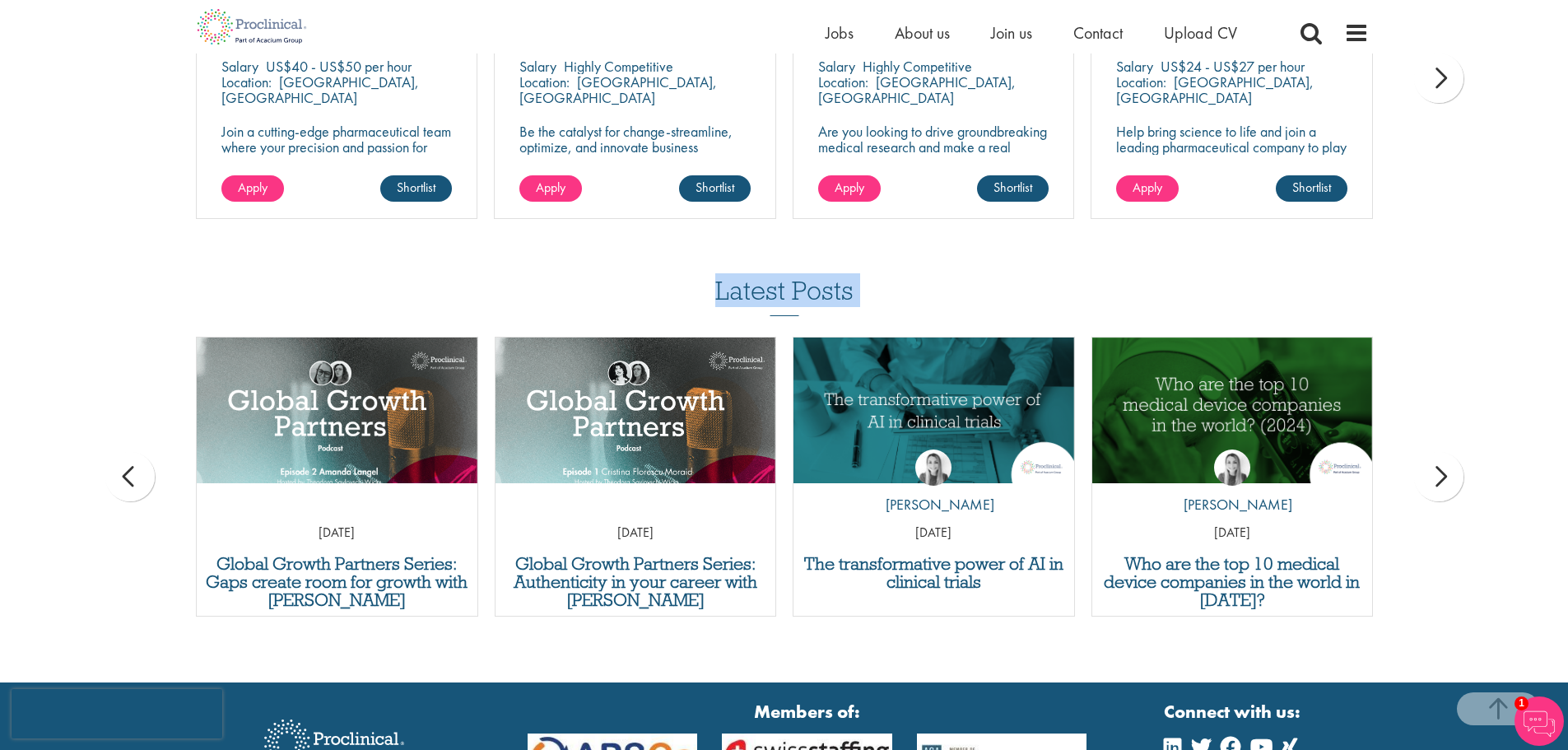
click at [1443, 478] on div "next" at bounding box center [1439, 477] width 50 height 50
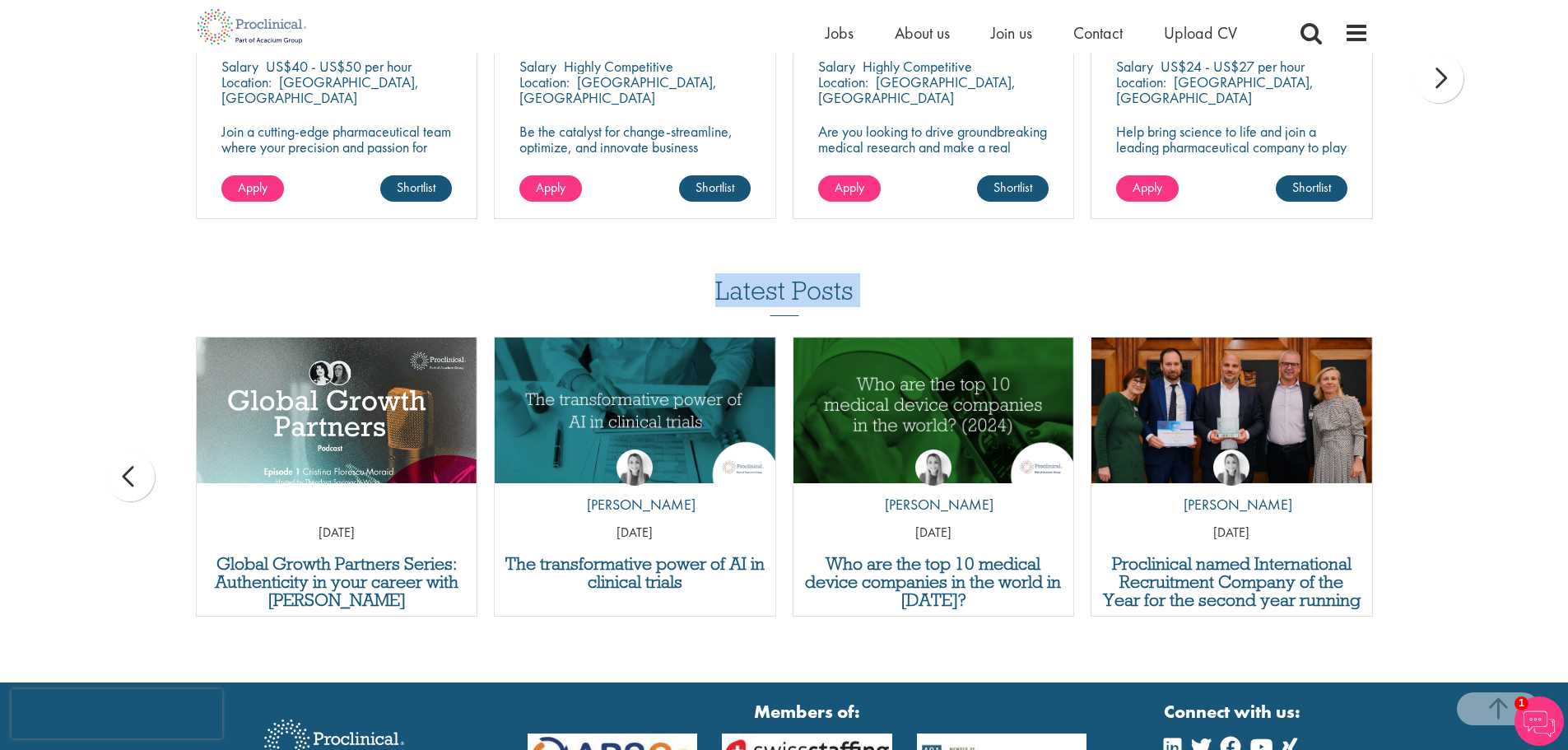
click at [1443, 478] on div "Latest Posts Report: 7 trends changing the future of hiring in life sciences by…" at bounding box center [784, 455] width 1568 height 357
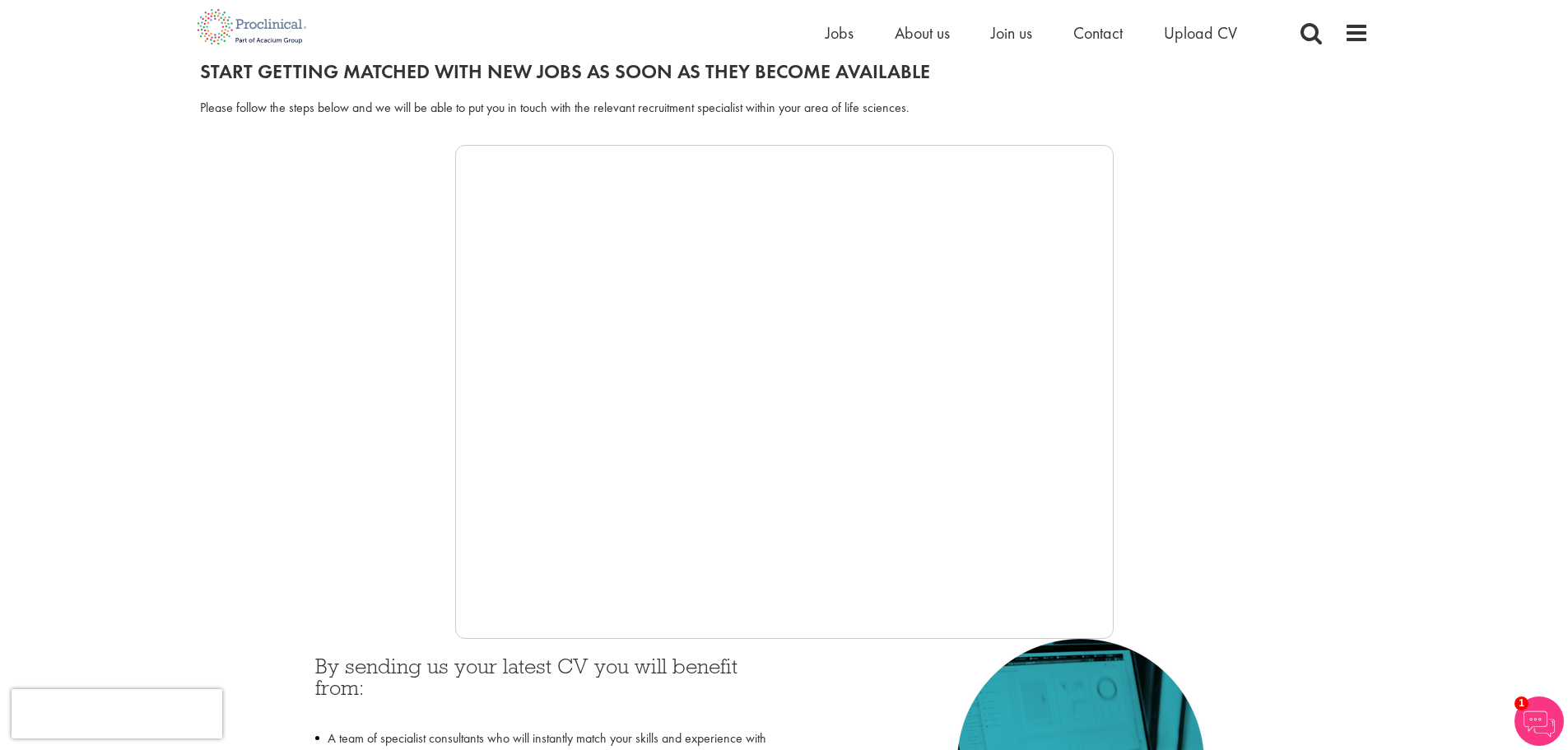
scroll to position [165, 0]
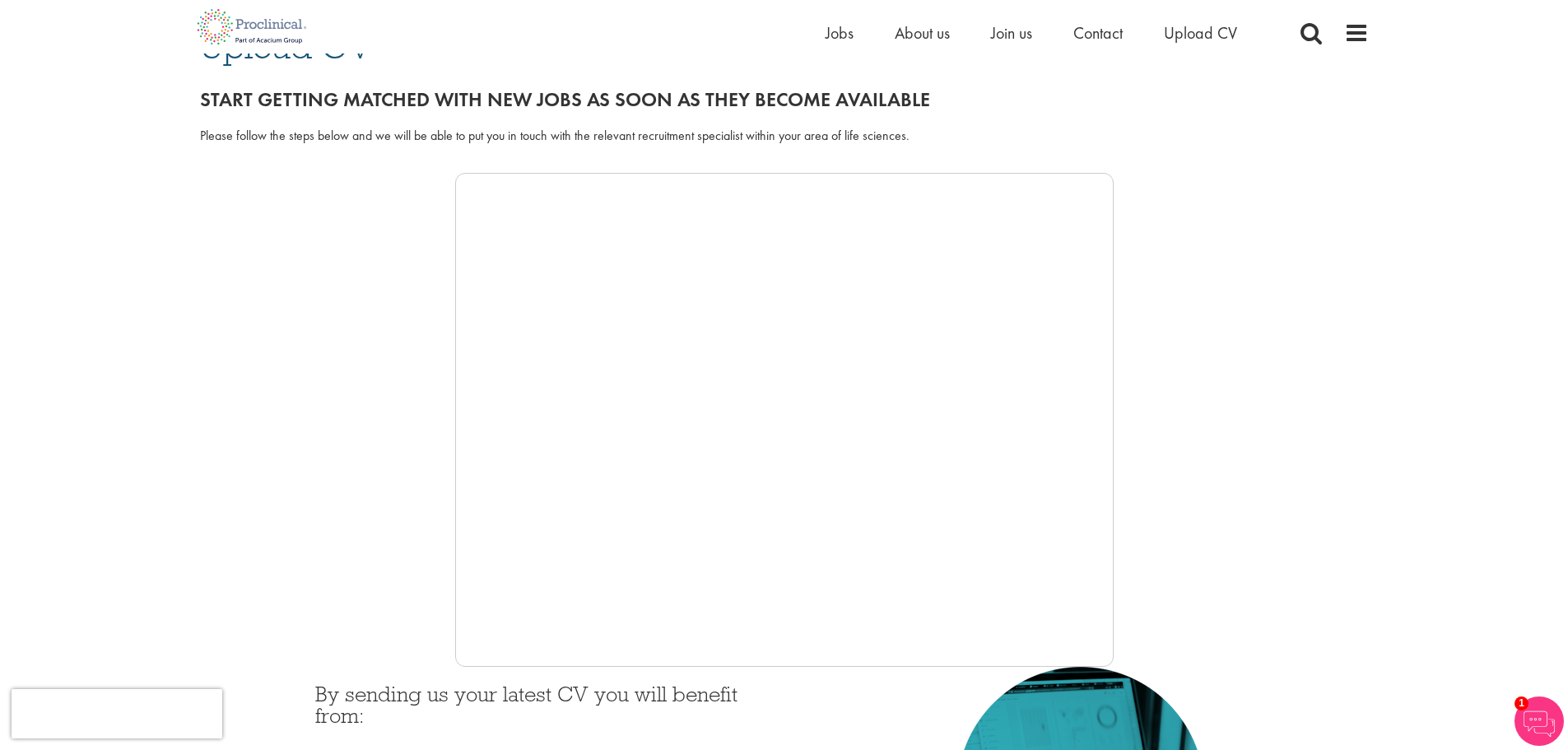
drag, startPoint x: 1207, startPoint y: 387, endPoint x: 1198, endPoint y: 388, distance: 9.1
click at [1198, 388] on div at bounding box center [784, 419] width 1169 height 494
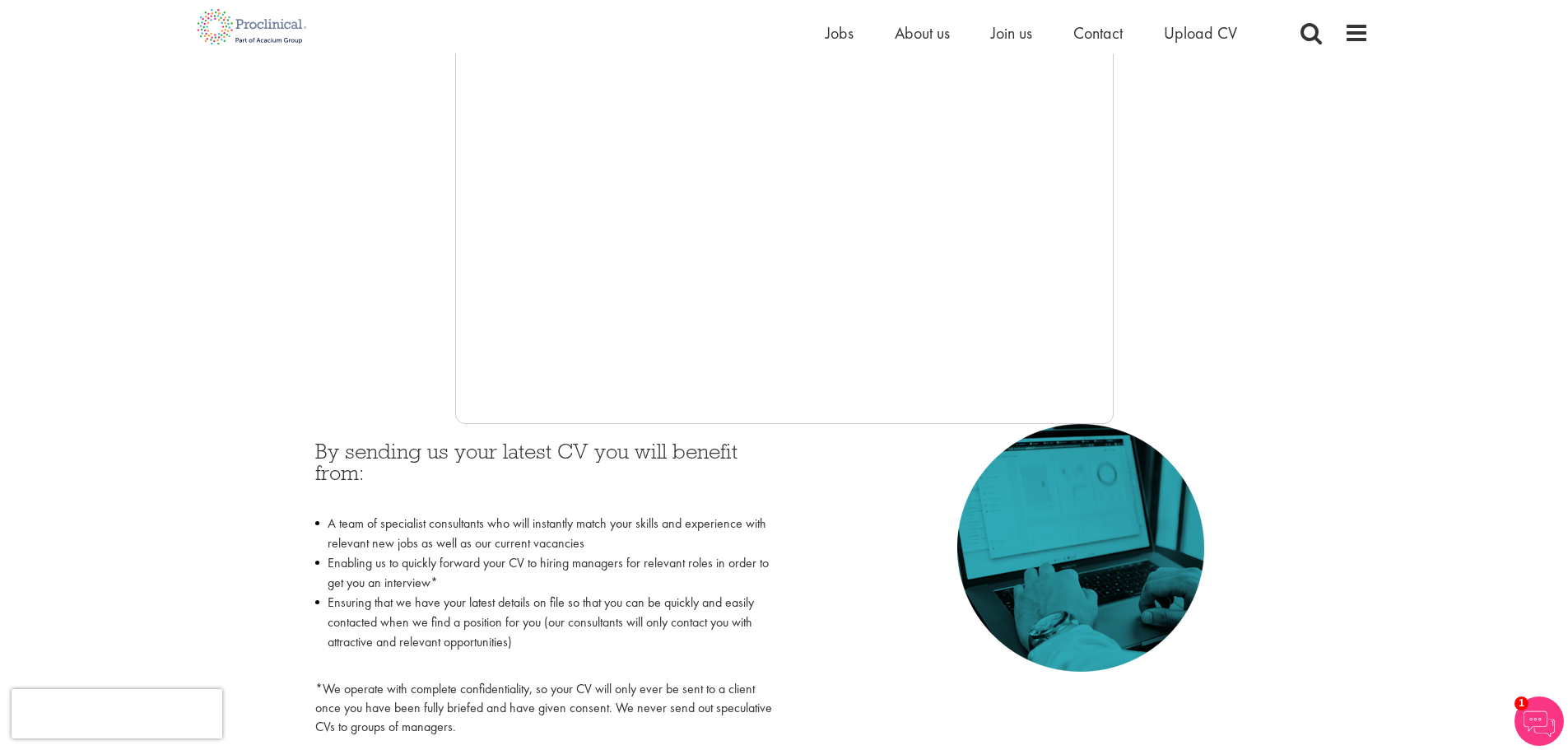
scroll to position [412, 0]
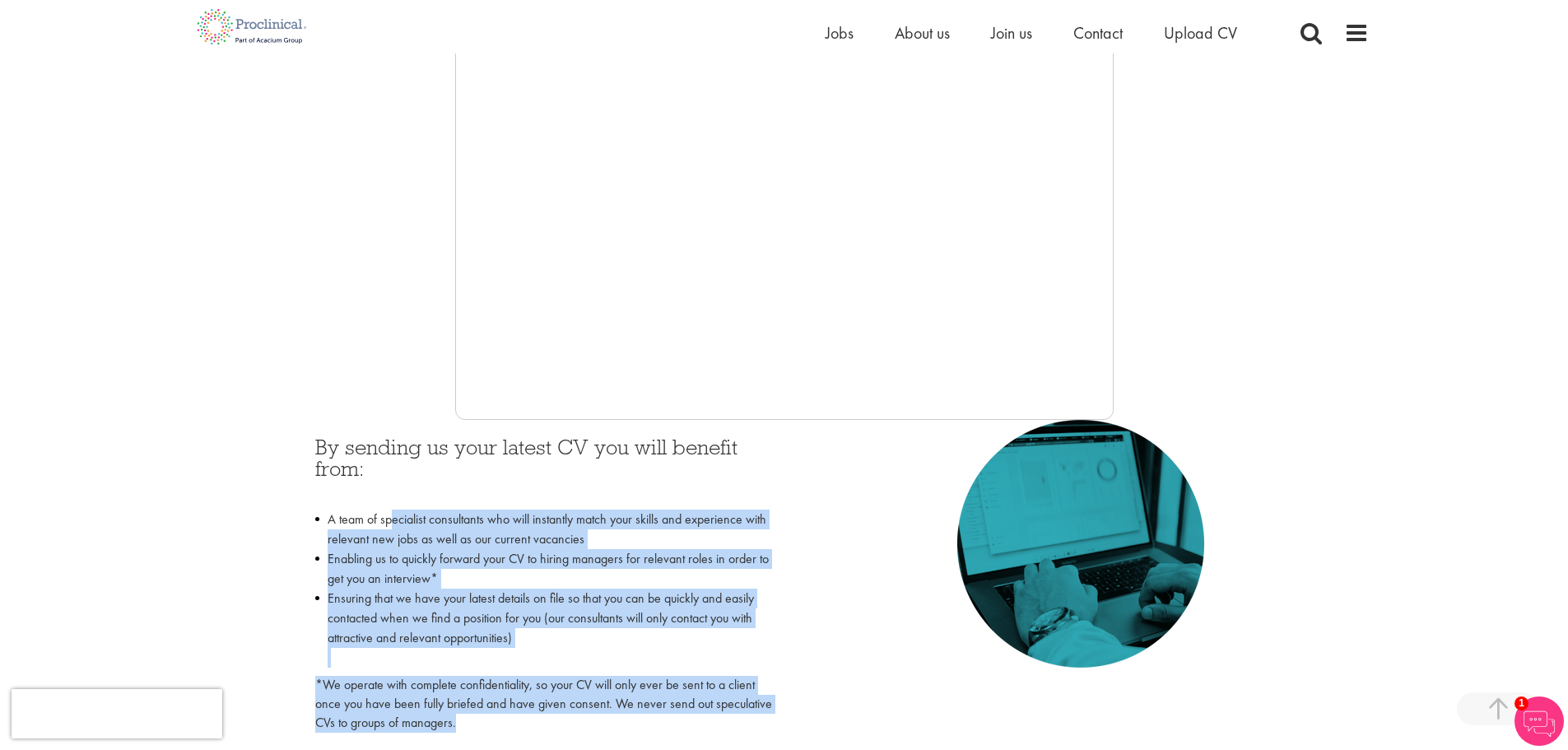
drag, startPoint x: 391, startPoint y: 523, endPoint x: 647, endPoint y: 700, distance: 311.2
click at [635, 723] on div "By sending us your latest CV you will benefit from: A team of specialist consul…" at bounding box center [543, 584] width 457 height 296
